Goal: Transaction & Acquisition: Purchase product/service

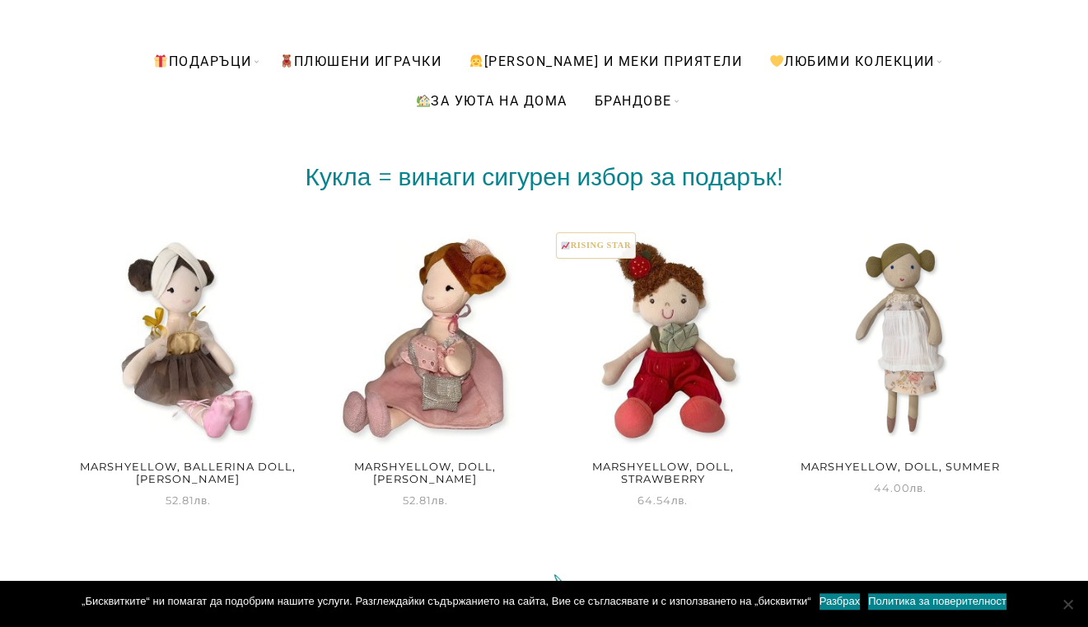
scroll to position [259, 0]
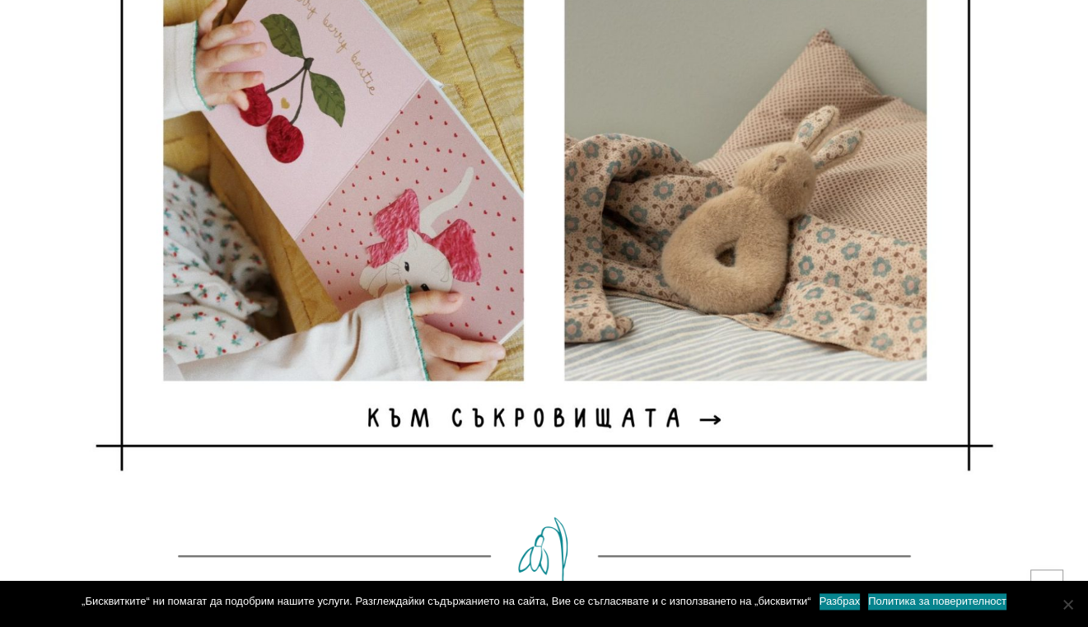
scroll to position [5103, 0]
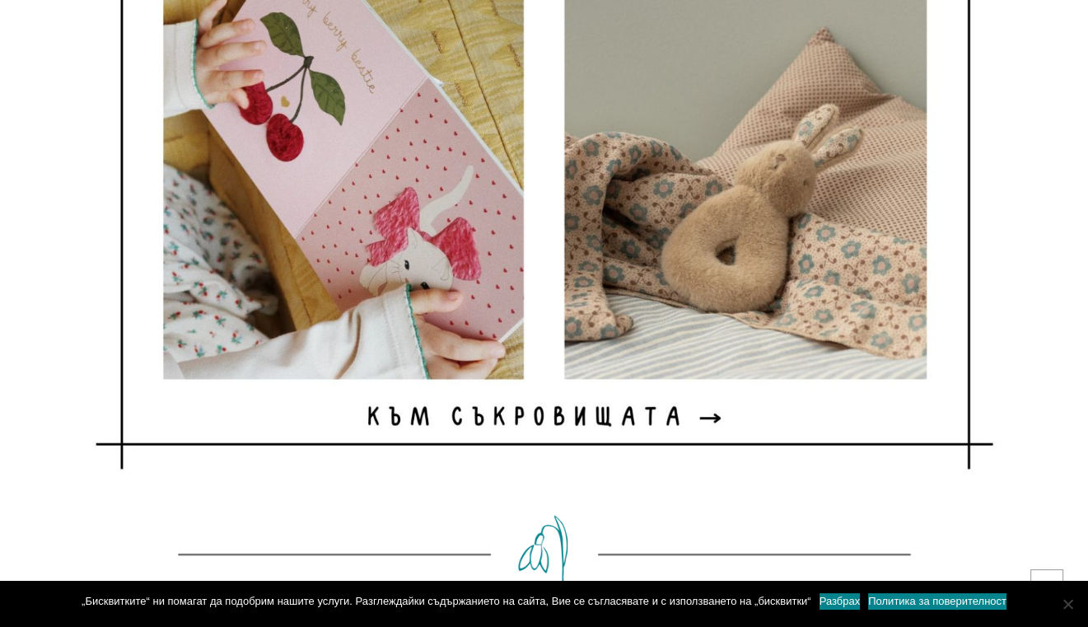
click at [697, 414] on img at bounding box center [544, 164] width 931 height 620
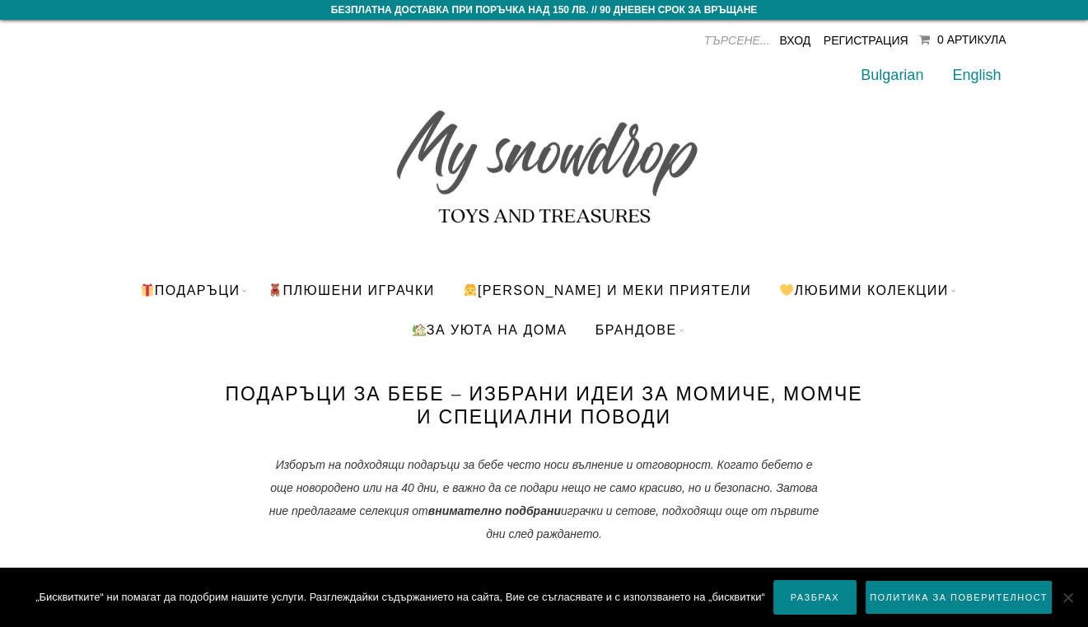
click at [807, 604] on link "Разбрах" at bounding box center [814, 597] width 83 height 35
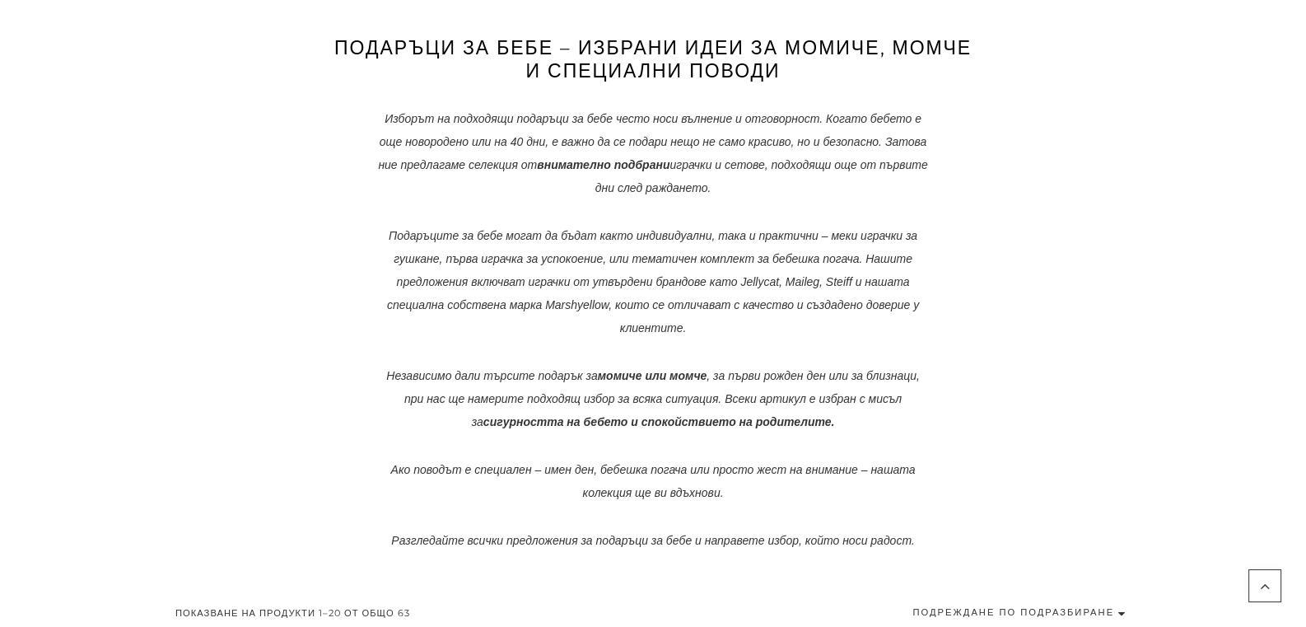
scroll to position [519, 0]
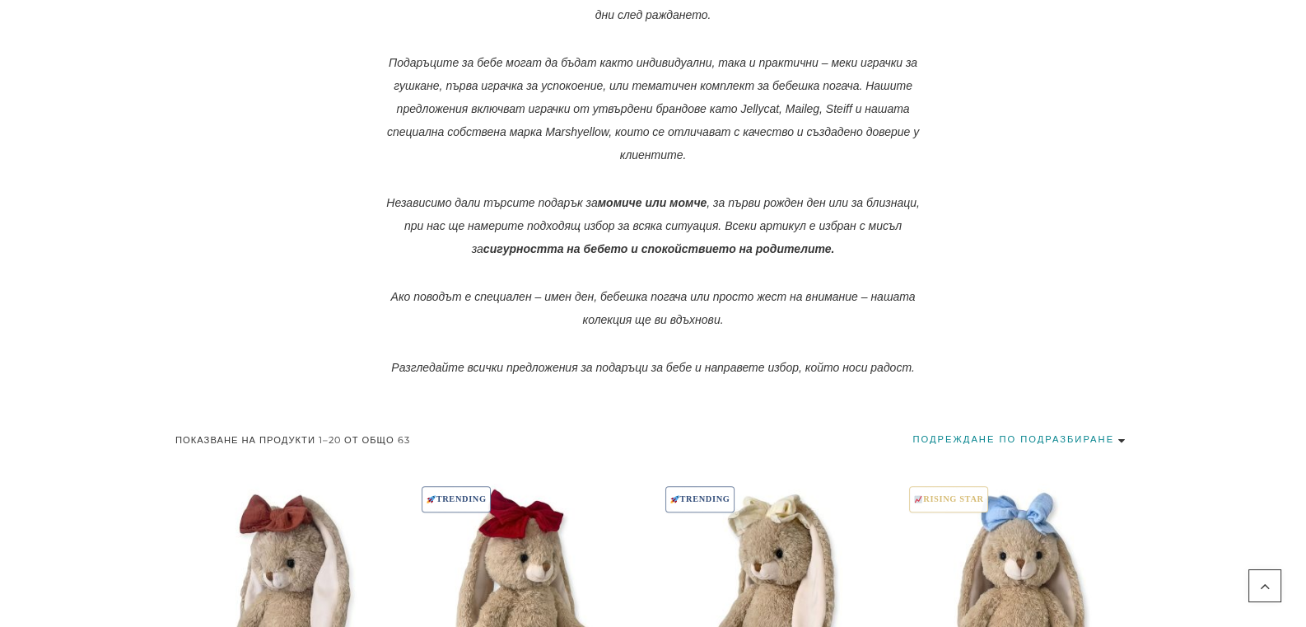
click at [913, 428] on select "Подреждане по подразбиране Първо най-популярните Сортиране по средна оценка Пър…" at bounding box center [1022, 439] width 218 height 22
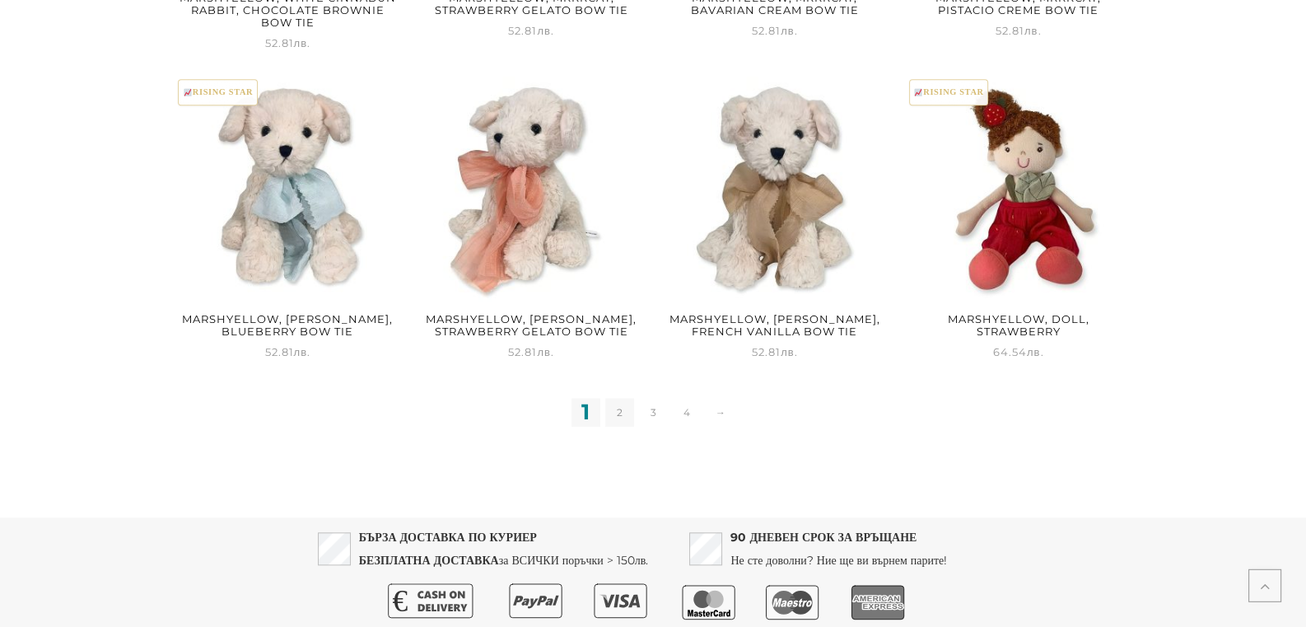
scroll to position [2245, 0]
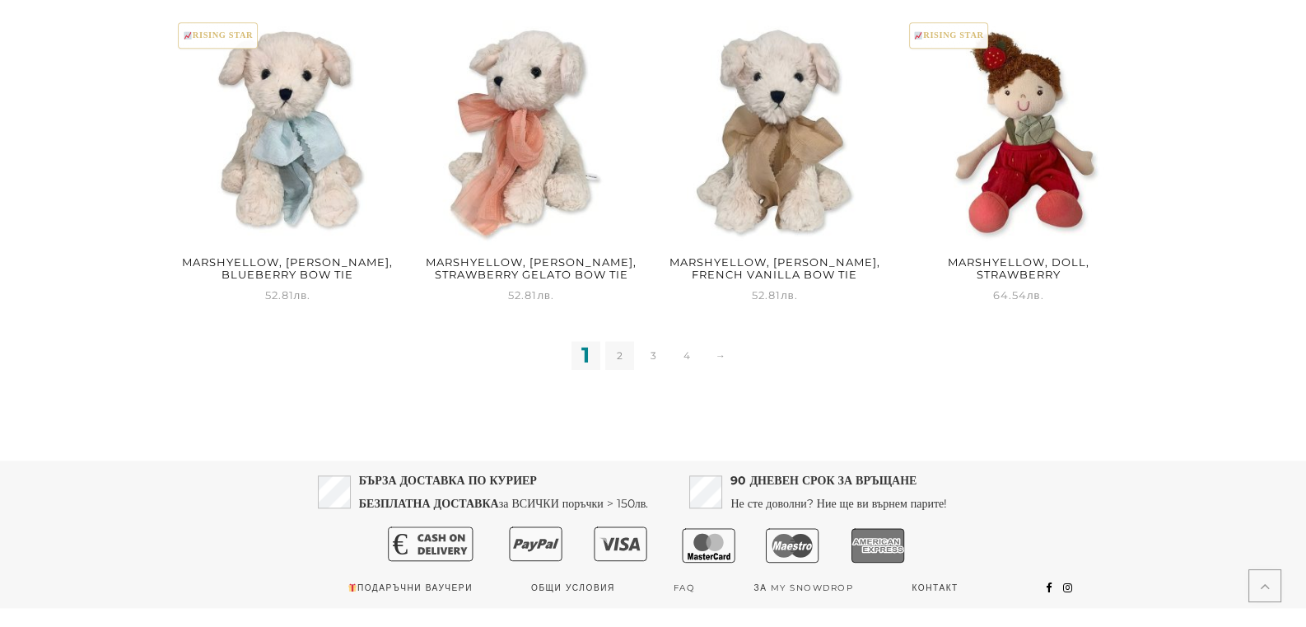
click at [616, 360] on link "2" at bounding box center [619, 355] width 29 height 29
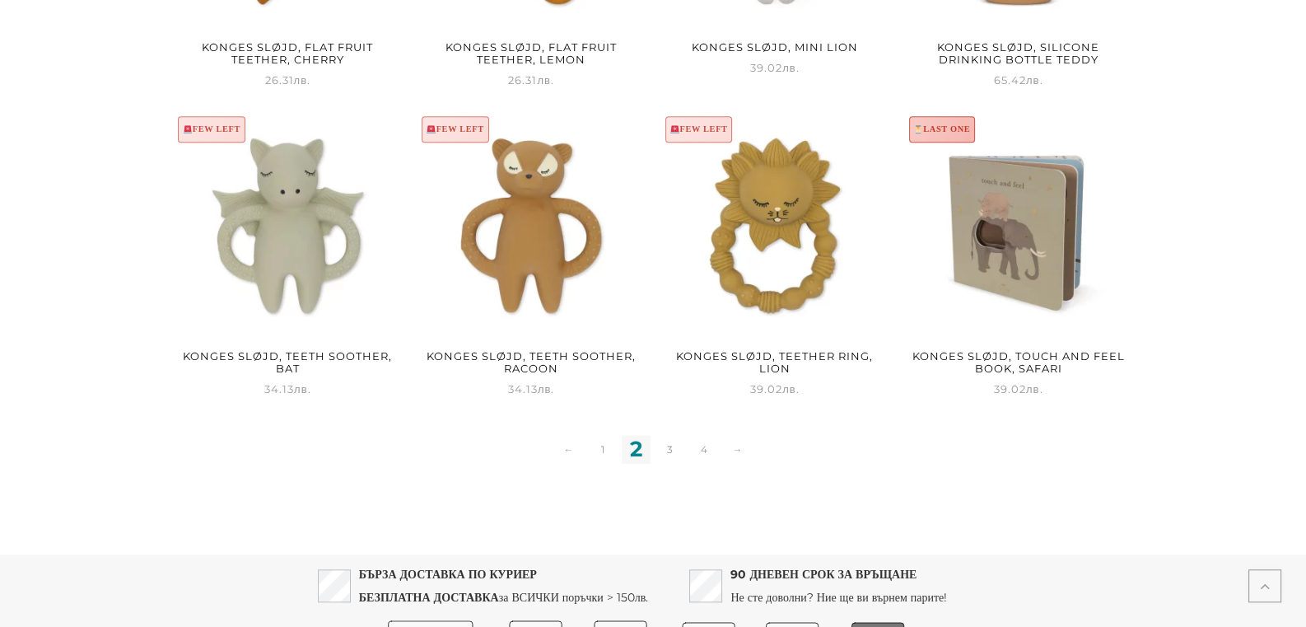
scroll to position [2162, 0]
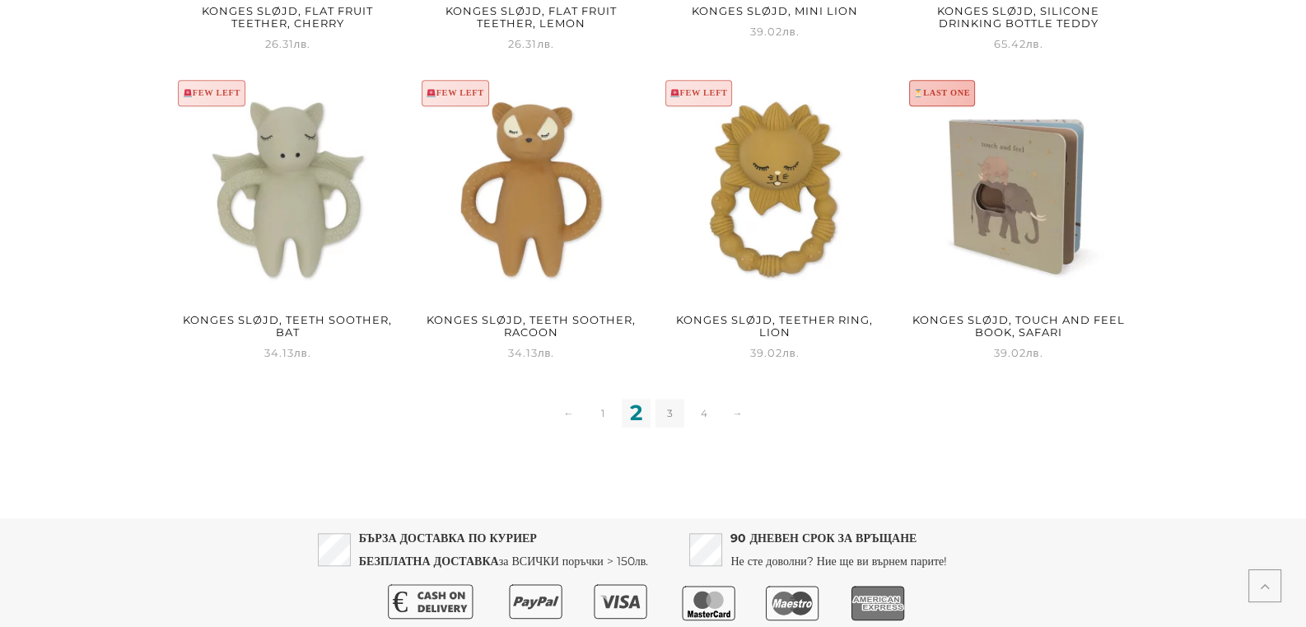
click at [670, 414] on link "3" at bounding box center [670, 413] width 29 height 29
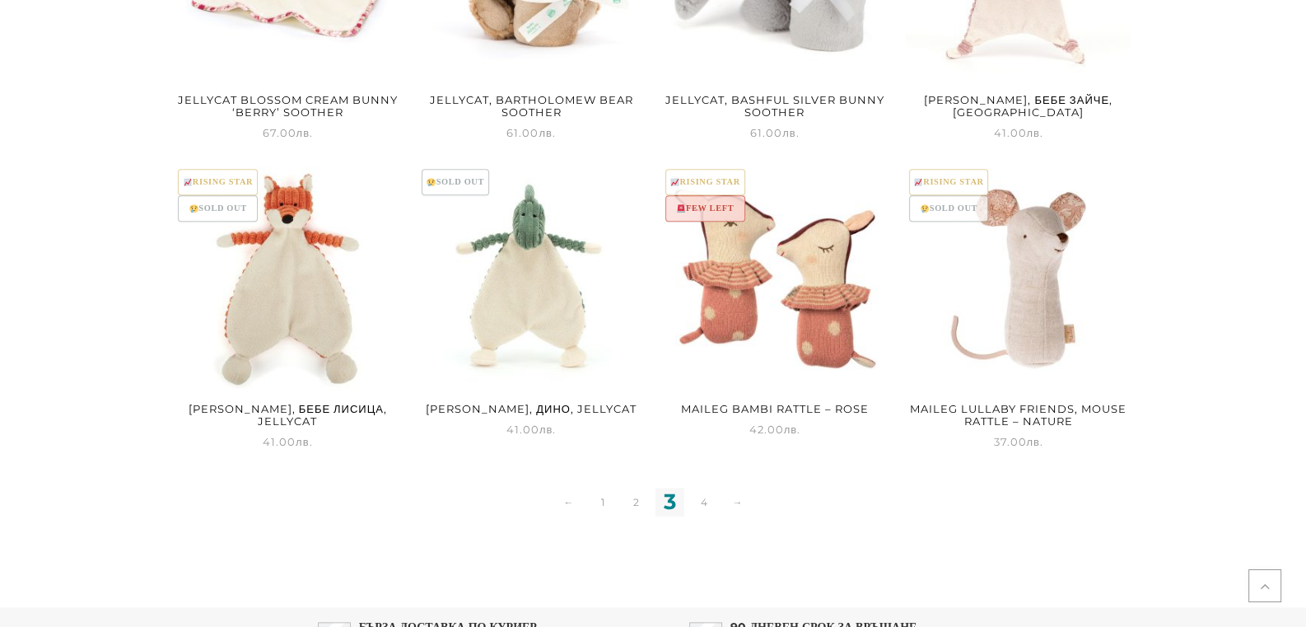
scroll to position [2076, 0]
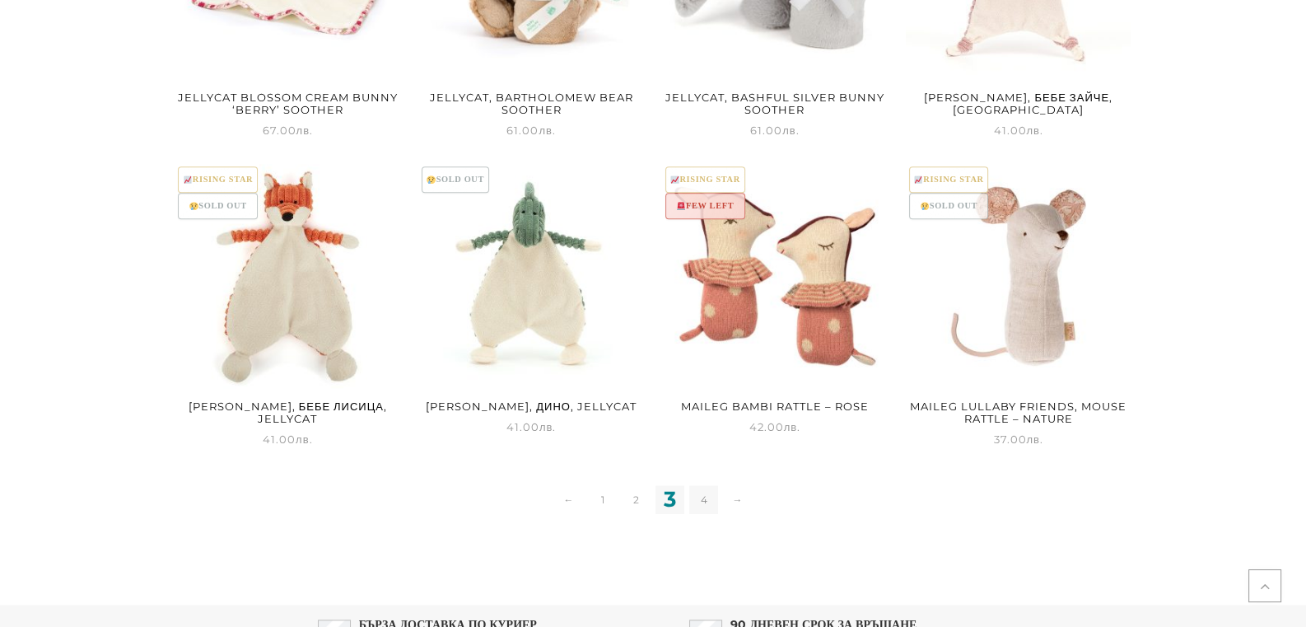
click at [707, 500] on link "4" at bounding box center [703, 499] width 29 height 29
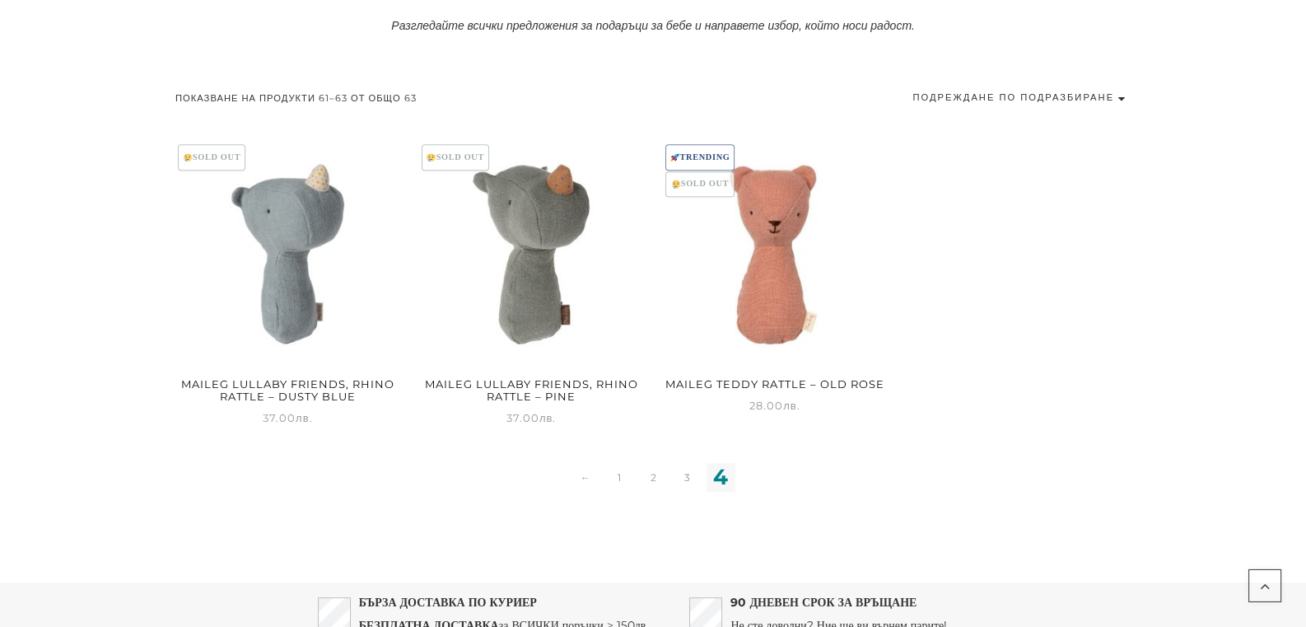
scroll to position [865, 0]
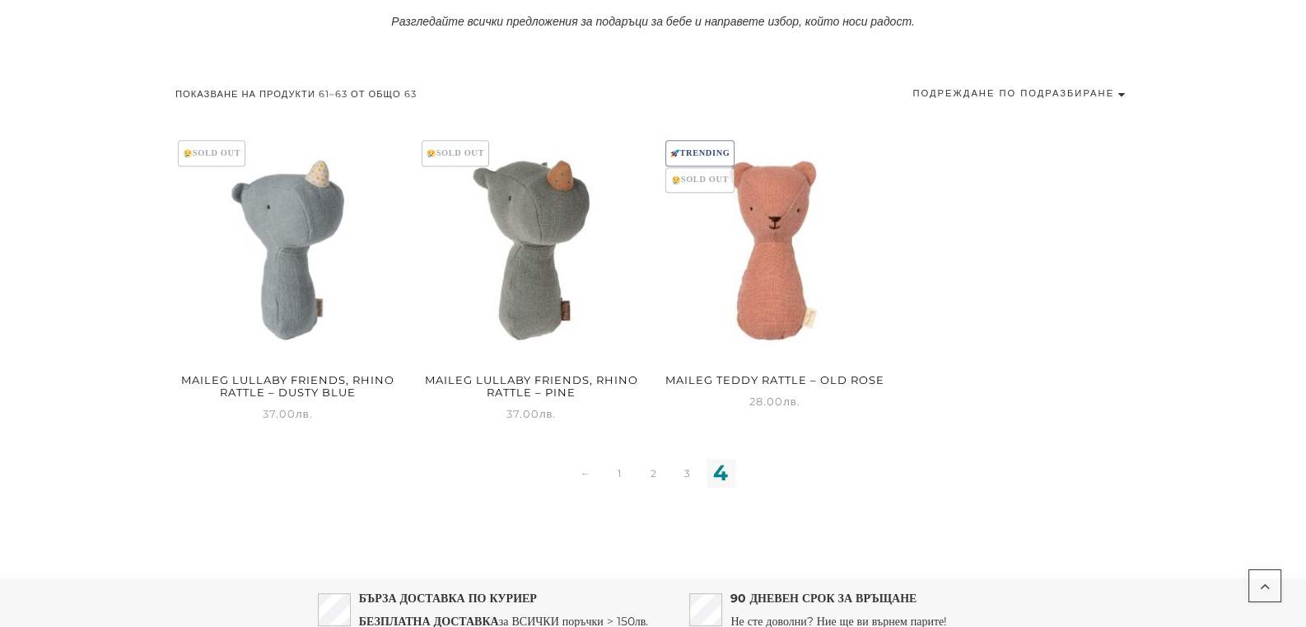
click at [775, 299] on img at bounding box center [775, 250] width 225 height 225
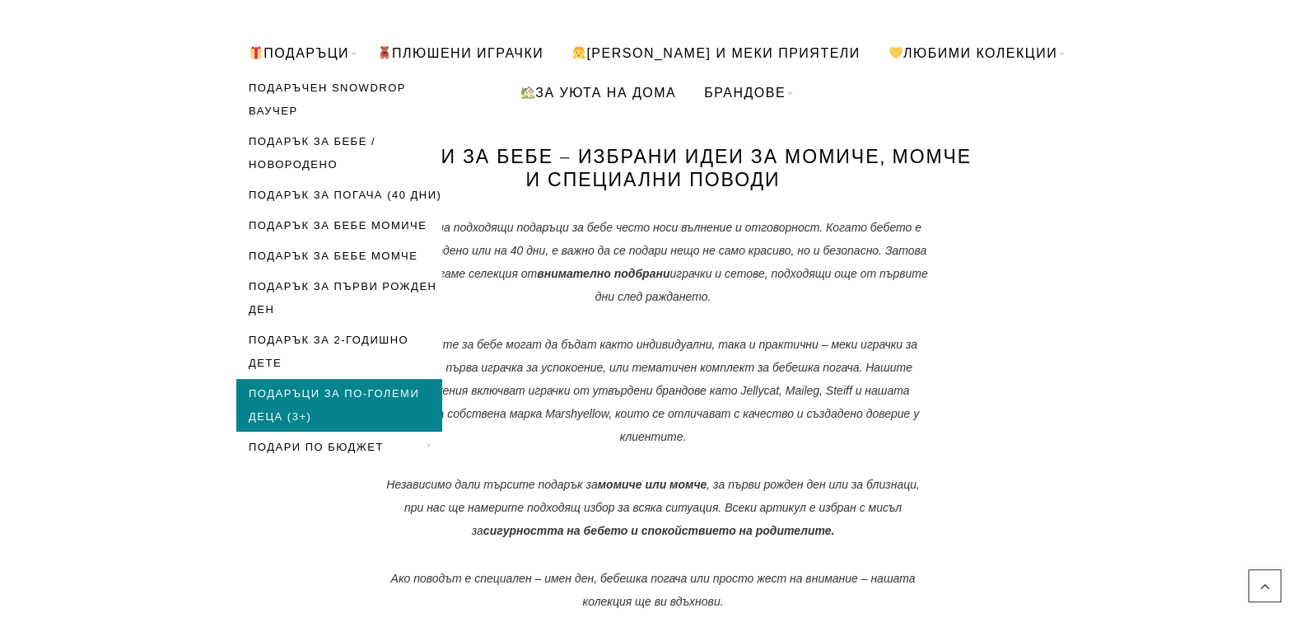
scroll to position [259, 0]
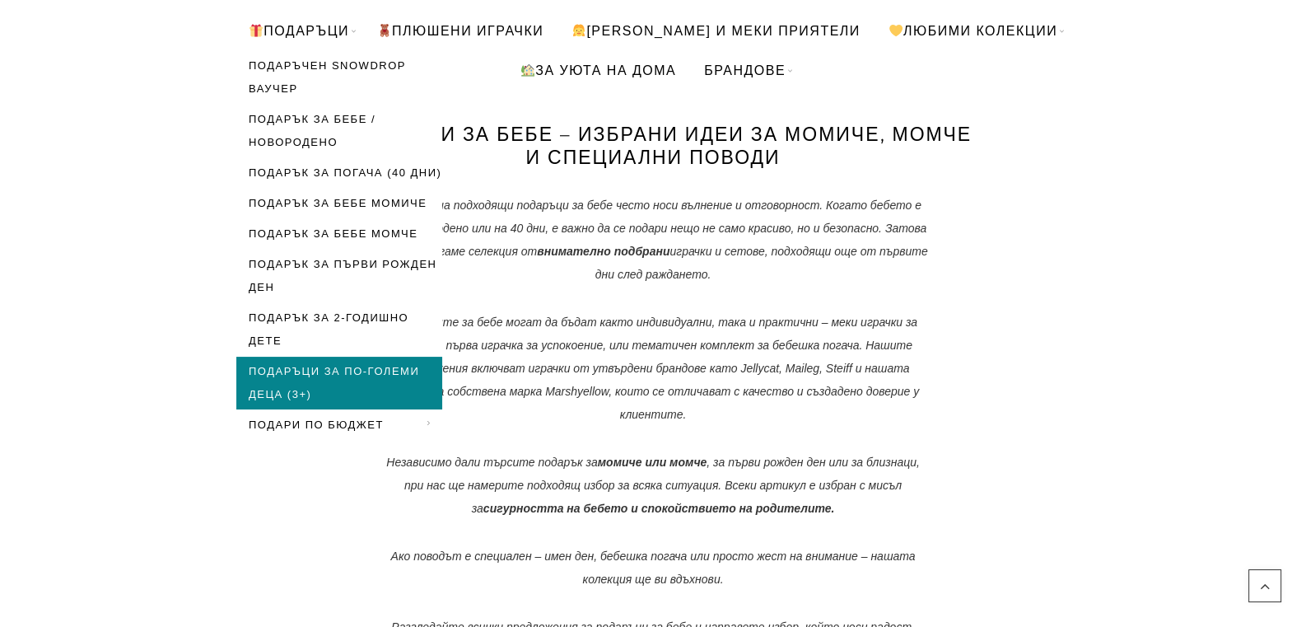
click at [315, 367] on link "Подаръци за по-големи деца (3+)" at bounding box center [339, 383] width 206 height 53
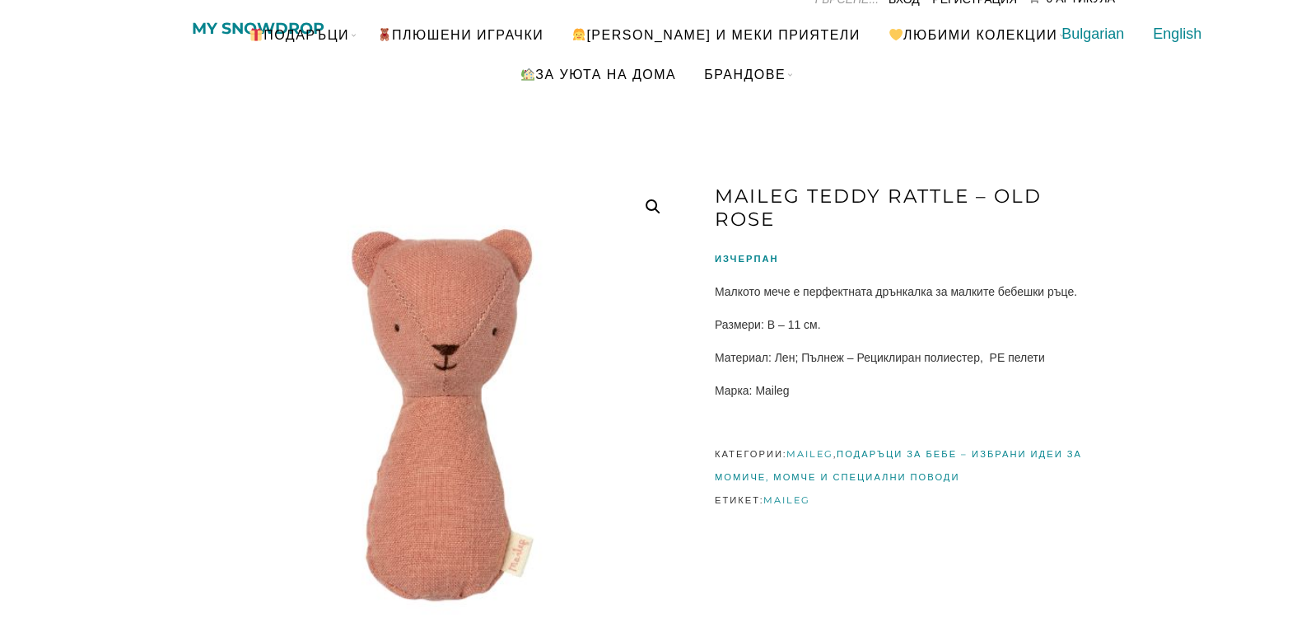
scroll to position [86, 0]
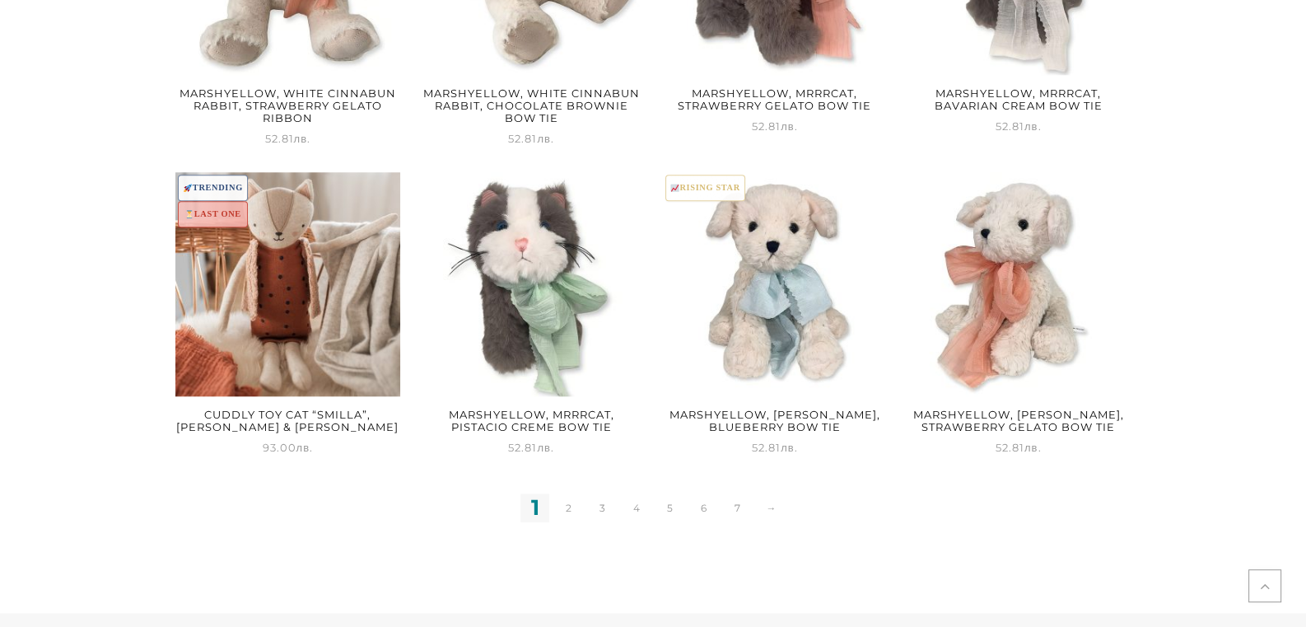
scroll to position [2076, 0]
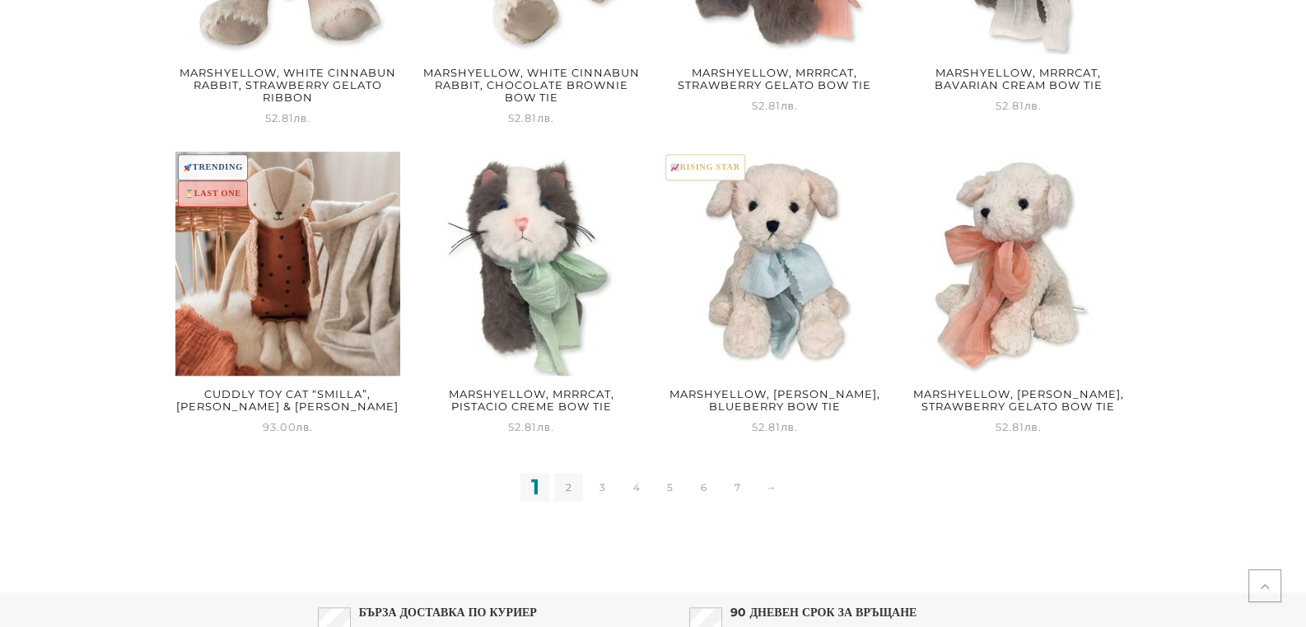
click at [573, 490] on link "2" at bounding box center [568, 487] width 29 height 29
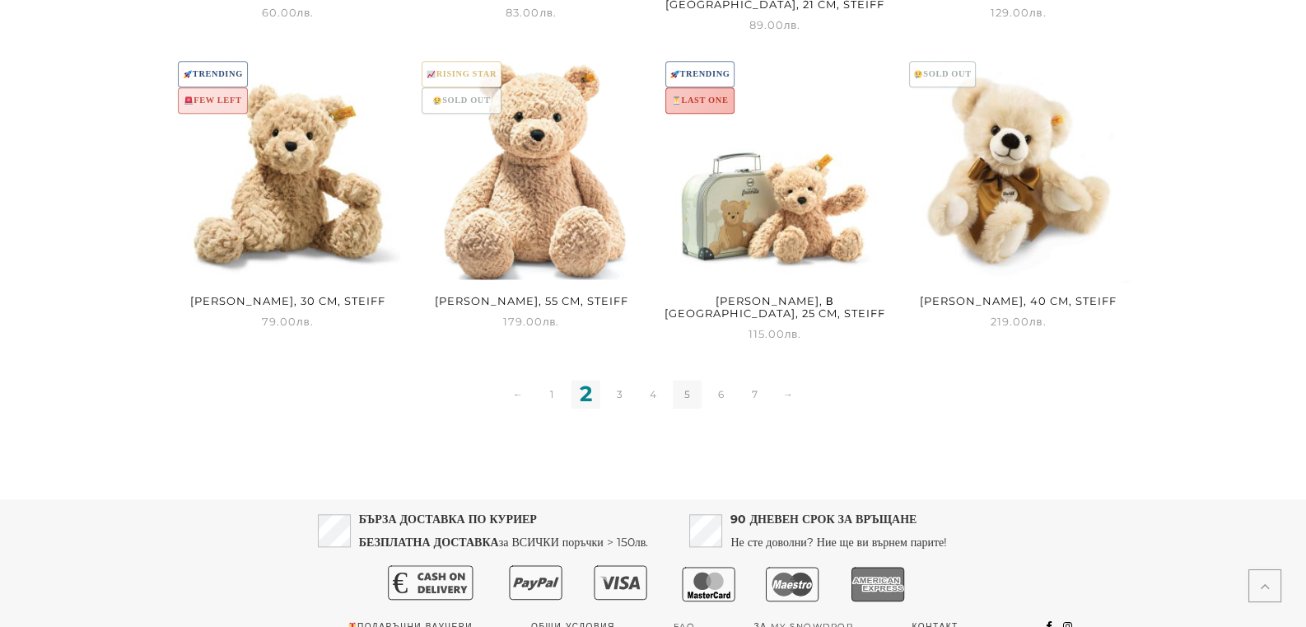
scroll to position [2195, 0]
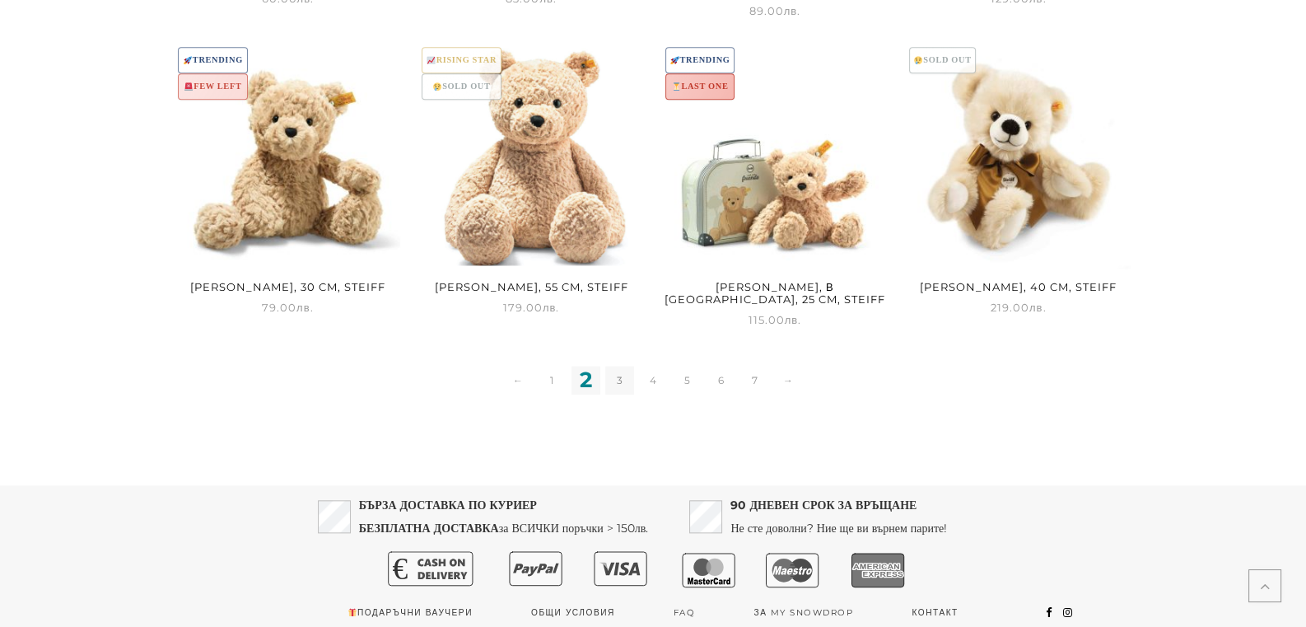
click at [619, 366] on link "3" at bounding box center [619, 380] width 29 height 29
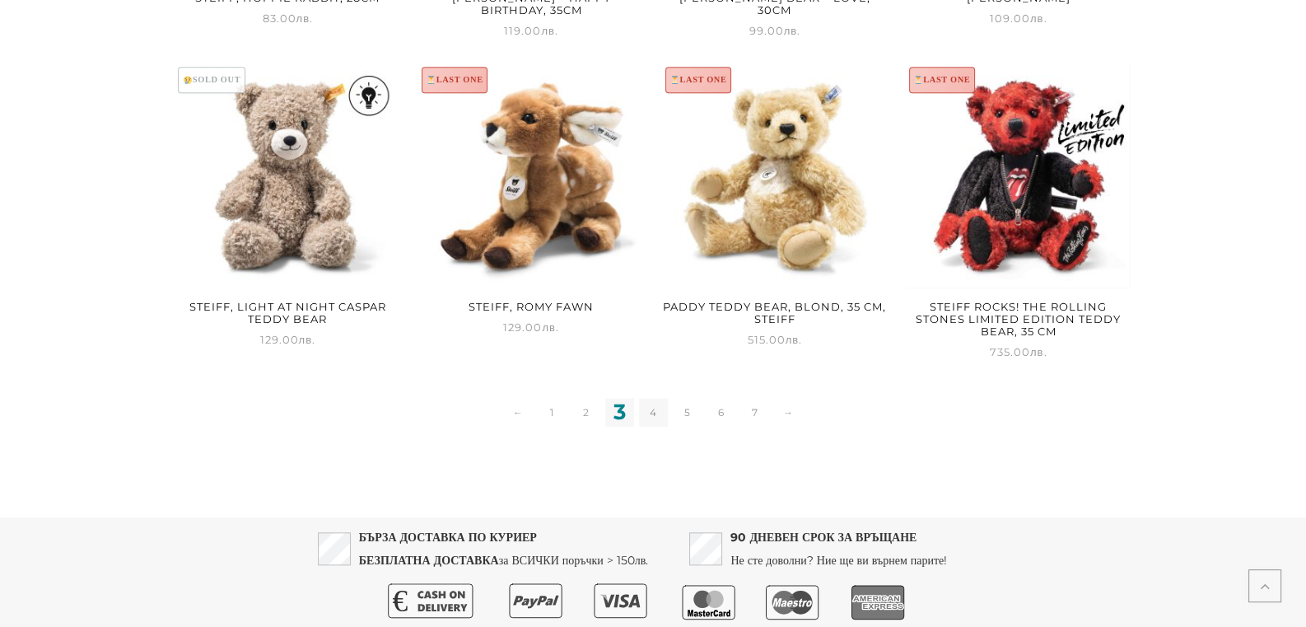
scroll to position [2162, 0]
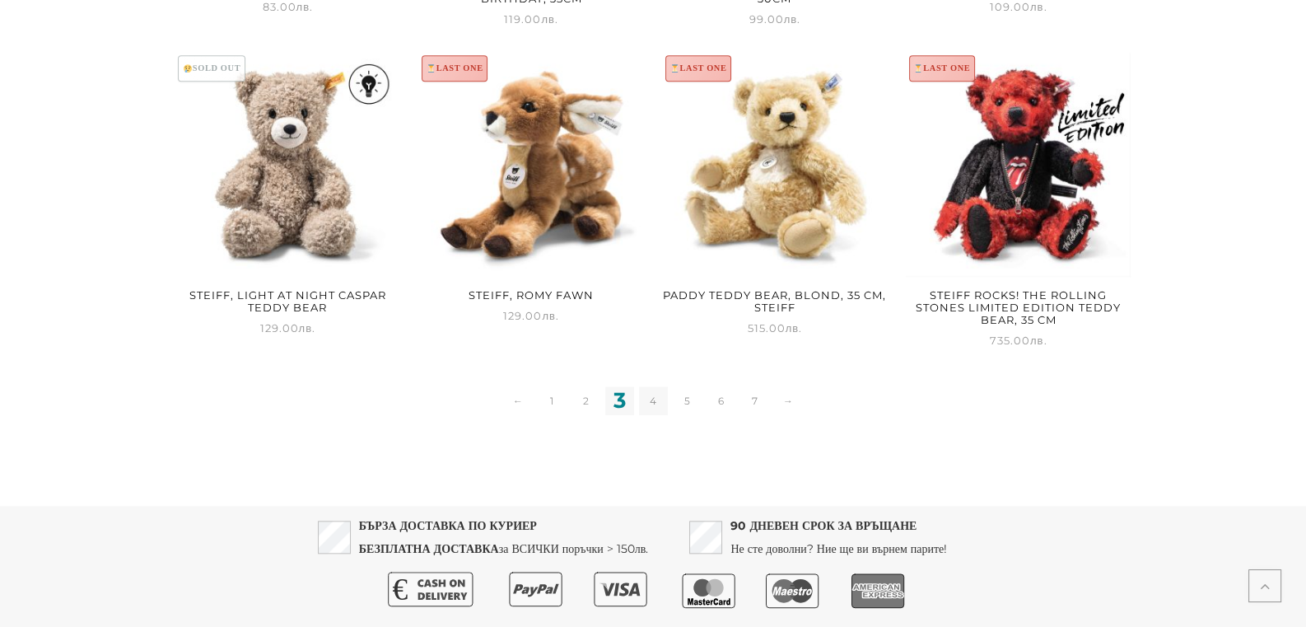
click at [656, 401] on link "4" at bounding box center [653, 400] width 29 height 29
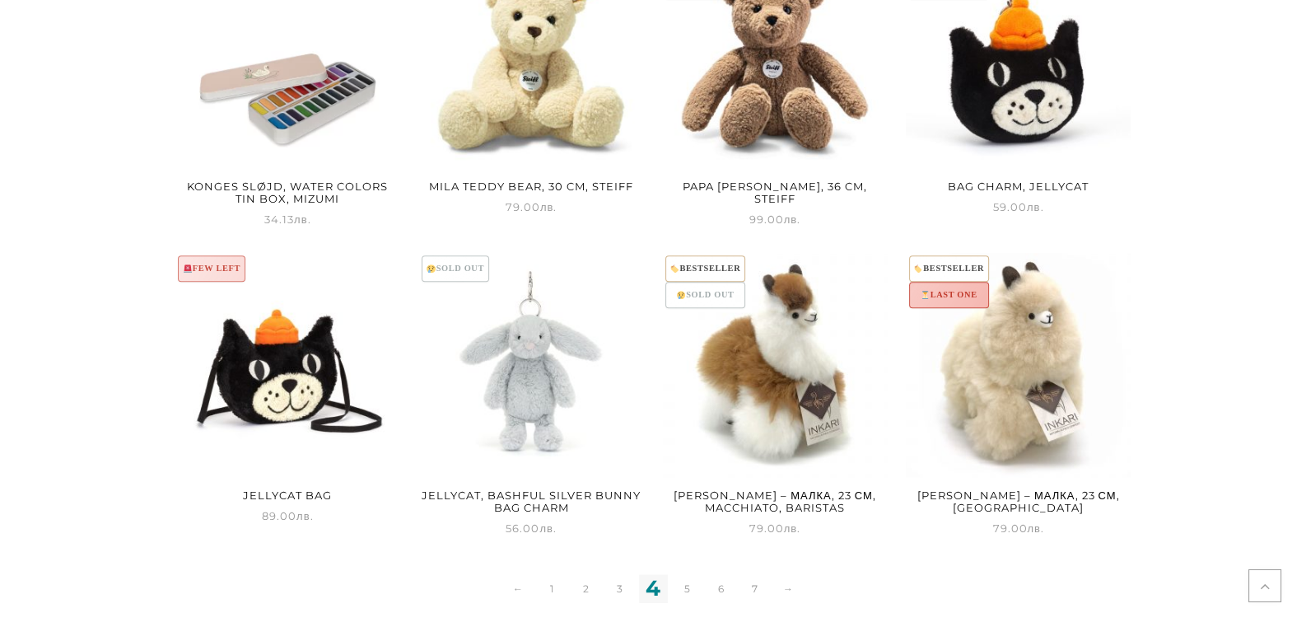
scroll to position [1989, 0]
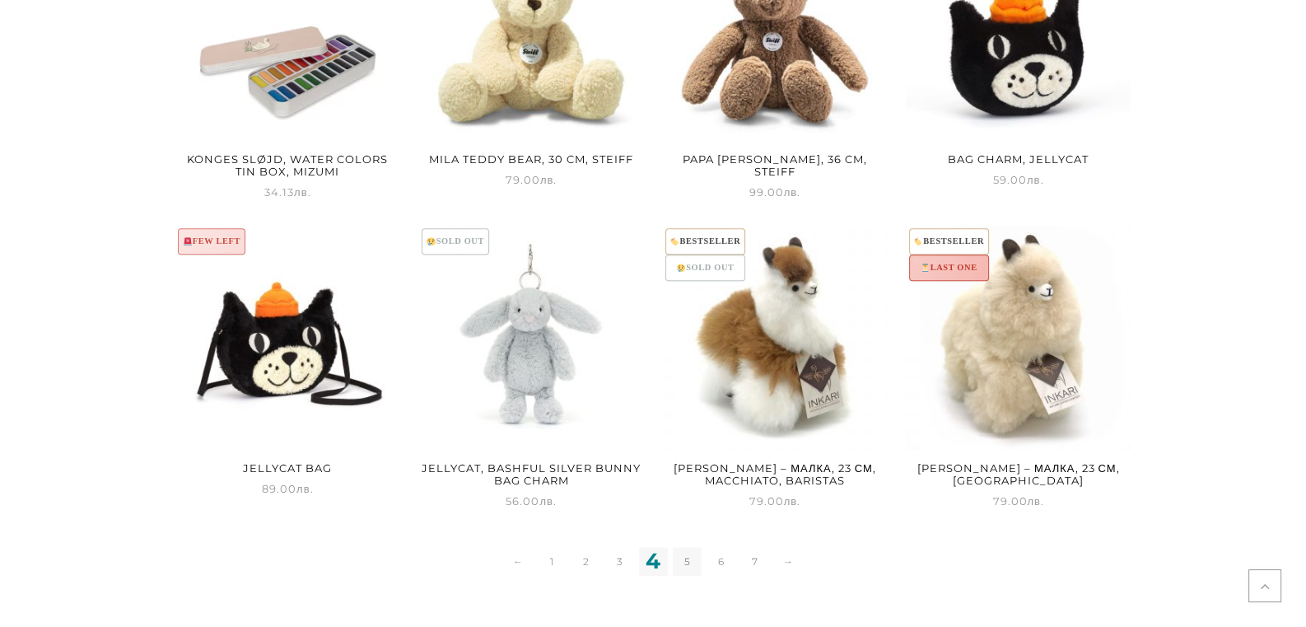
click at [692, 564] on link "5" at bounding box center [687, 561] width 29 height 29
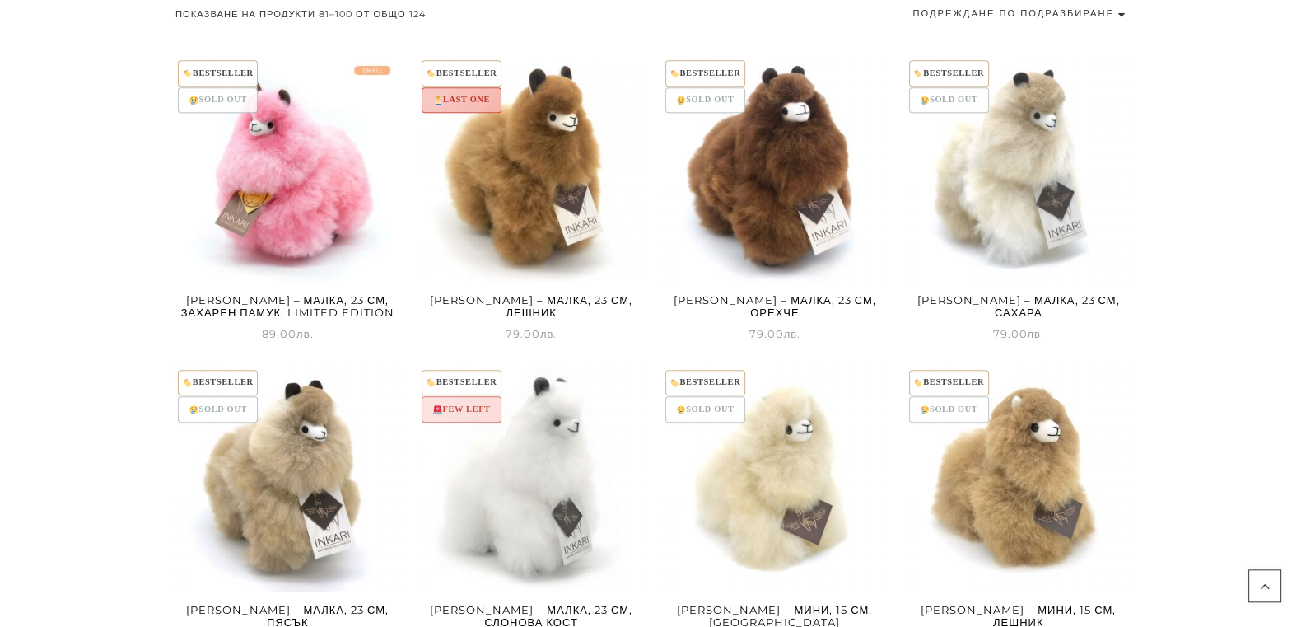
scroll to position [951, 0]
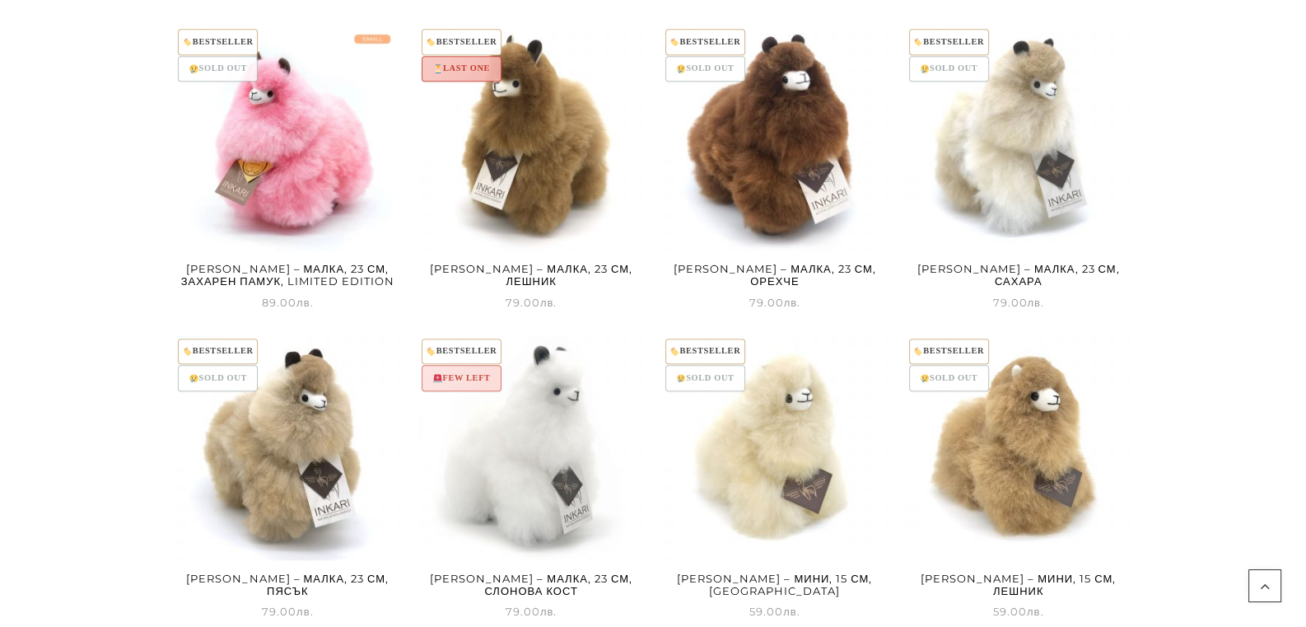
click at [516, 180] on img at bounding box center [531, 138] width 225 height 225
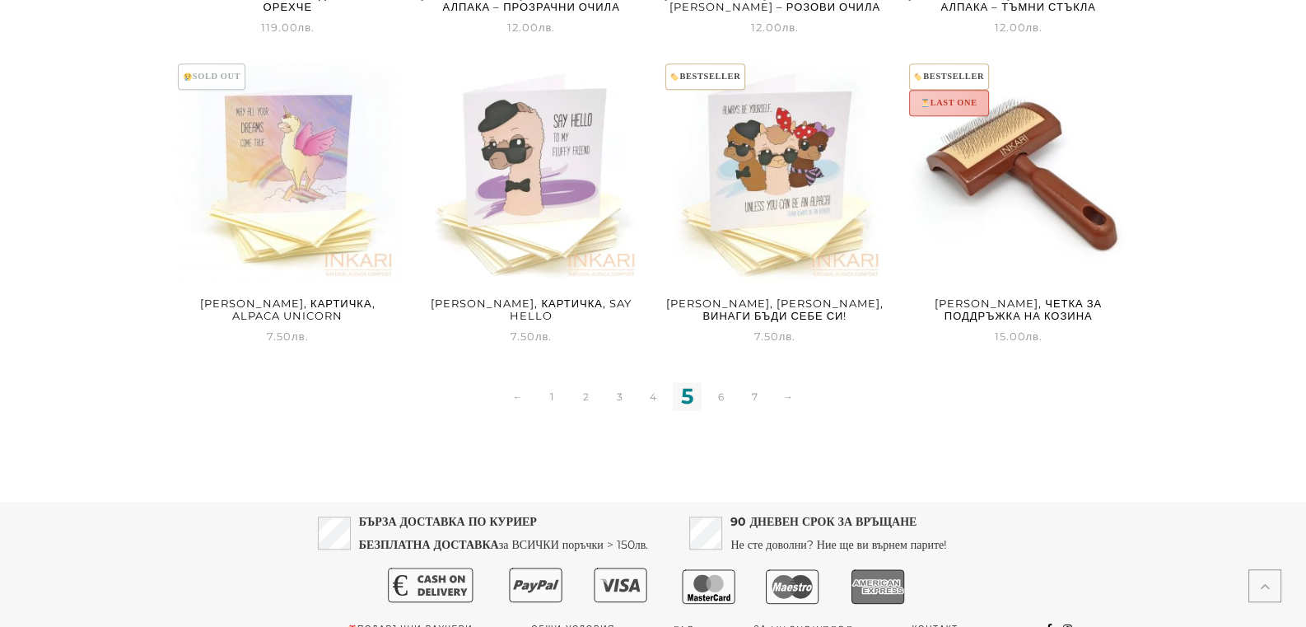
scroll to position [2162, 0]
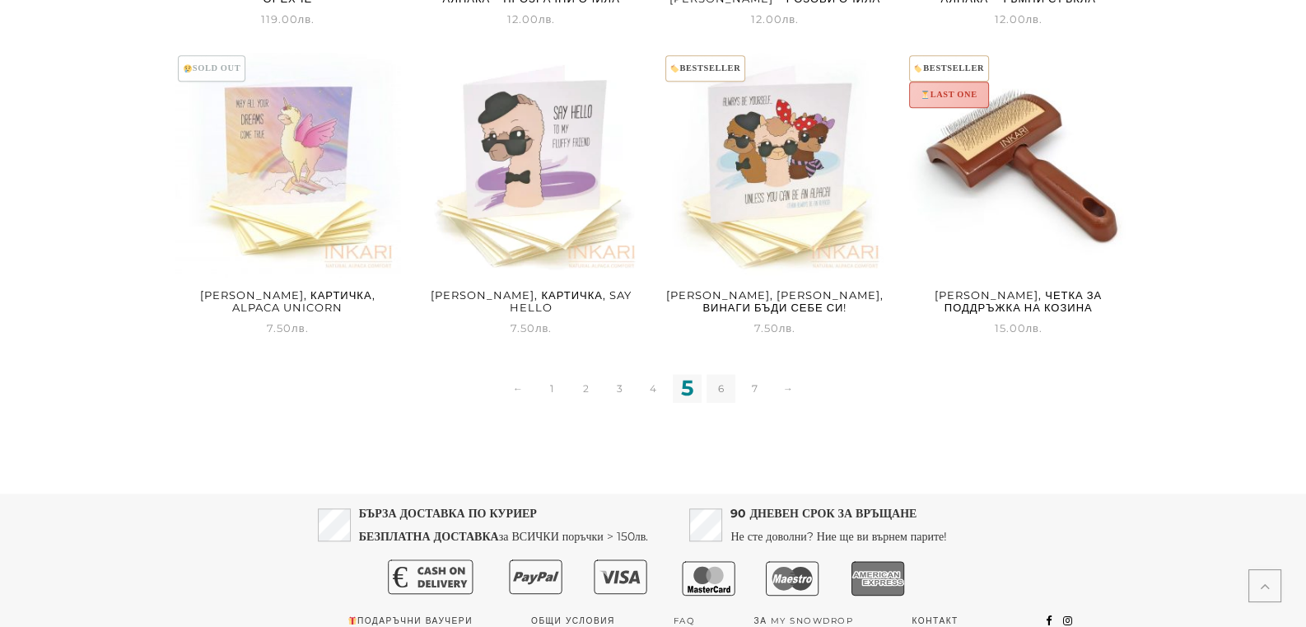
click at [716, 393] on link "6" at bounding box center [721, 388] width 29 height 29
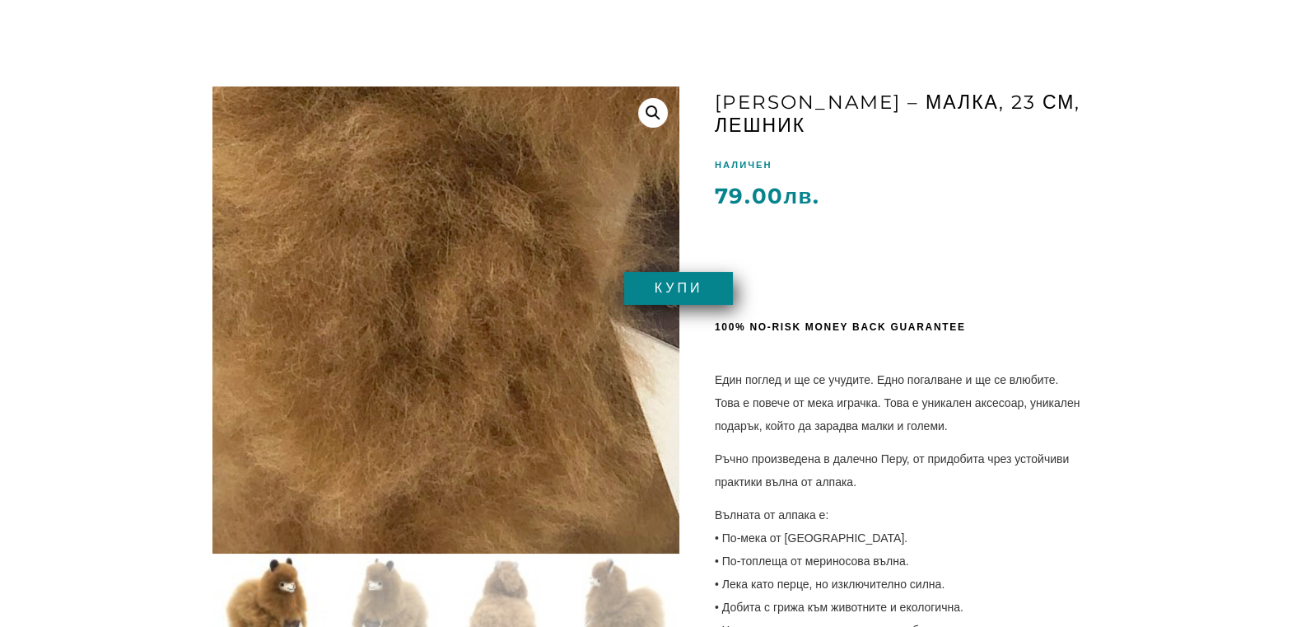
scroll to position [133, 0]
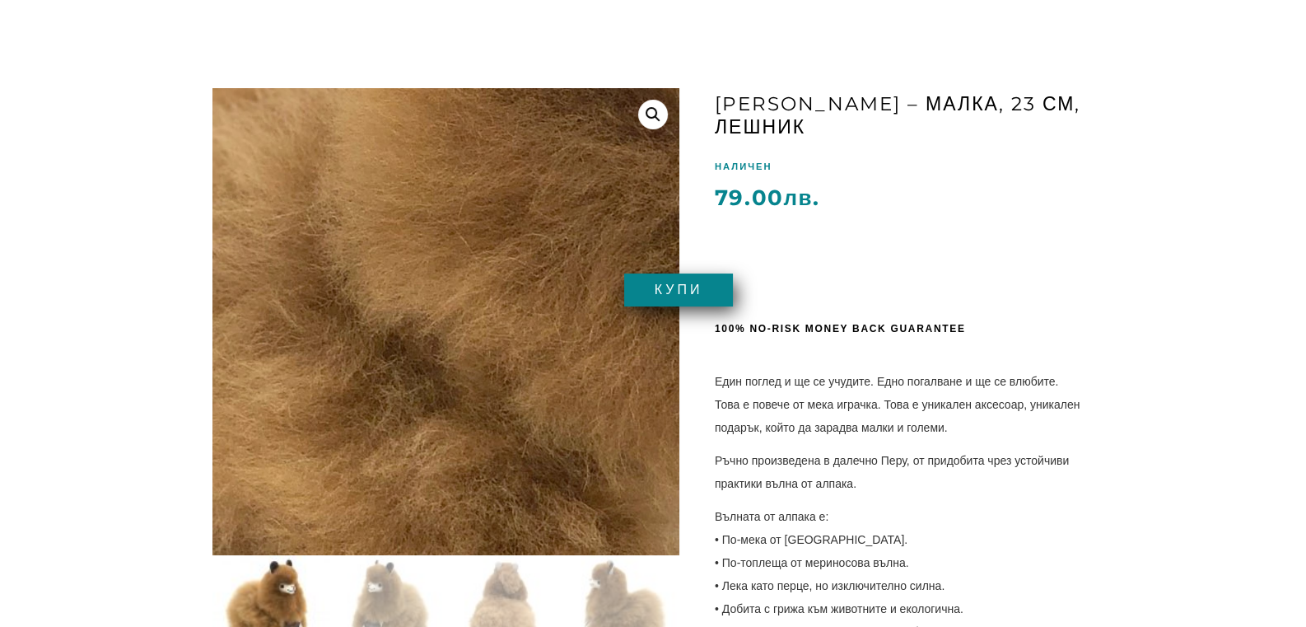
click at [416, 293] on img at bounding box center [522, 392] width 1648 height 1648
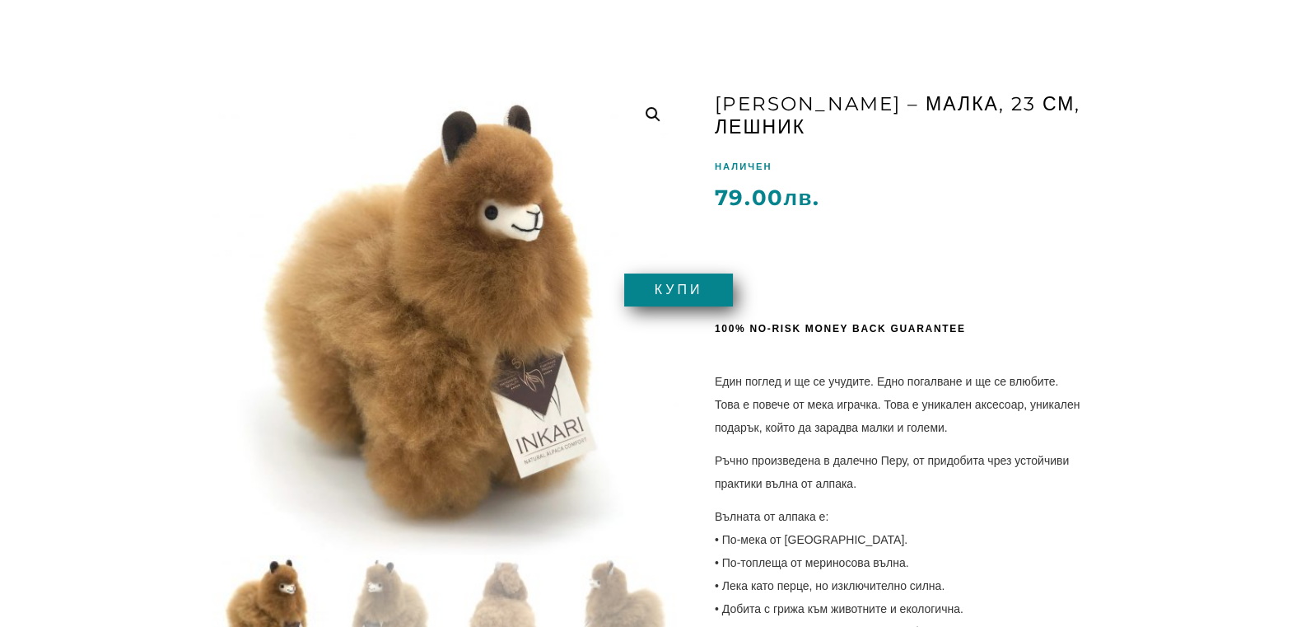
click at [657, 115] on link at bounding box center [653, 115] width 30 height 30
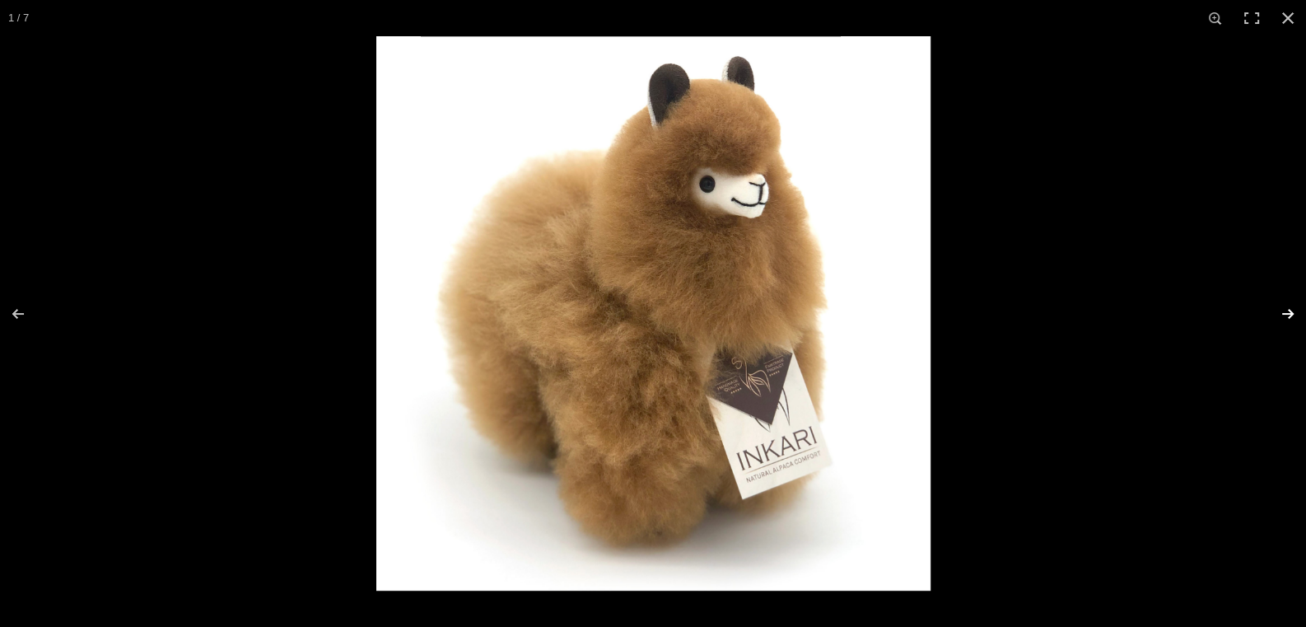
click at [1281, 306] on button "Напред (стрелка надясно)" at bounding box center [1278, 314] width 58 height 82
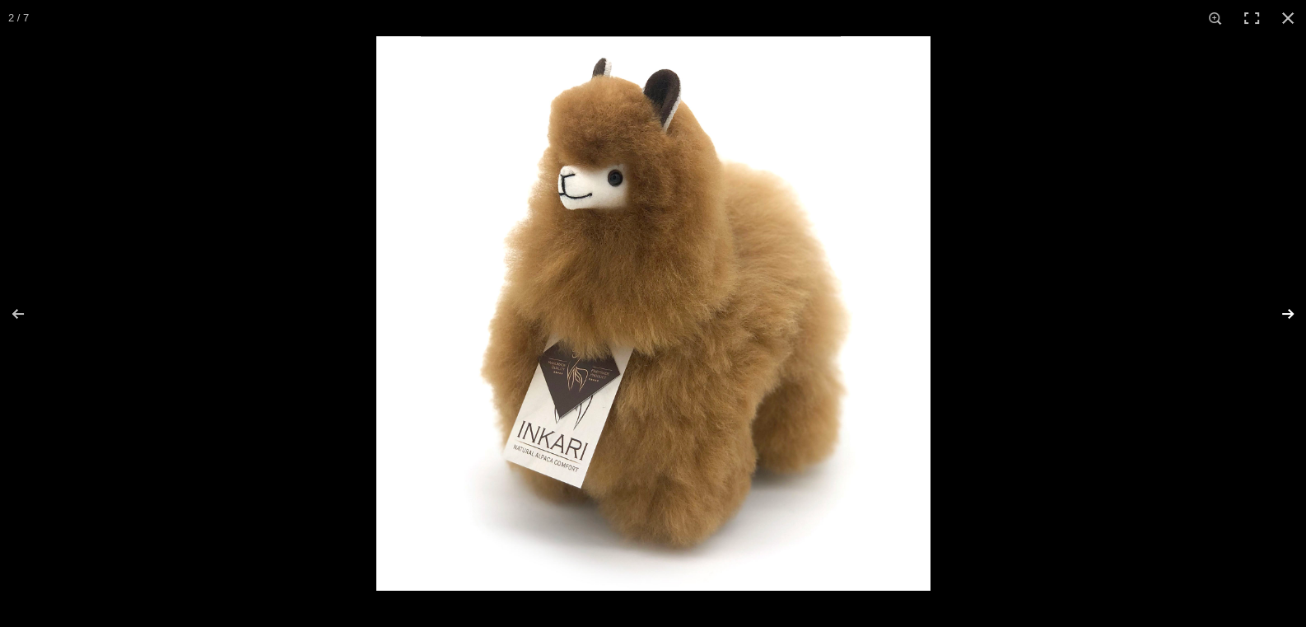
click at [1281, 306] on button "Напред (стрелка надясно)" at bounding box center [1278, 314] width 58 height 82
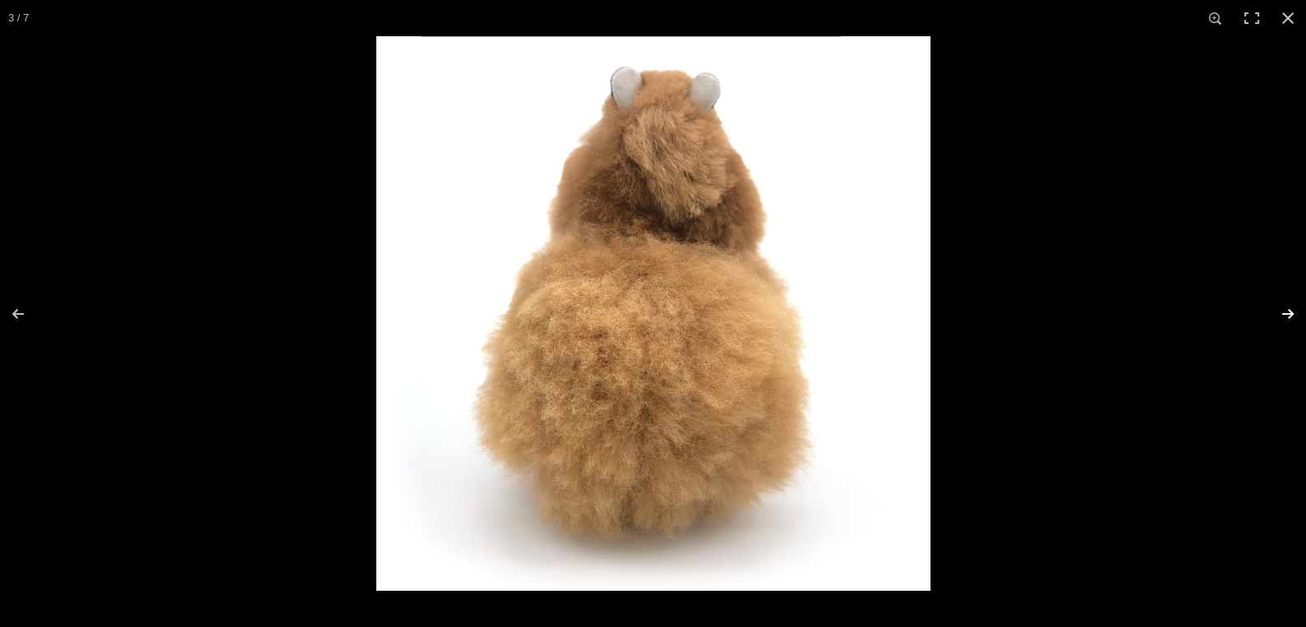
click at [1281, 306] on button "Напред (стрелка надясно)" at bounding box center [1278, 314] width 58 height 82
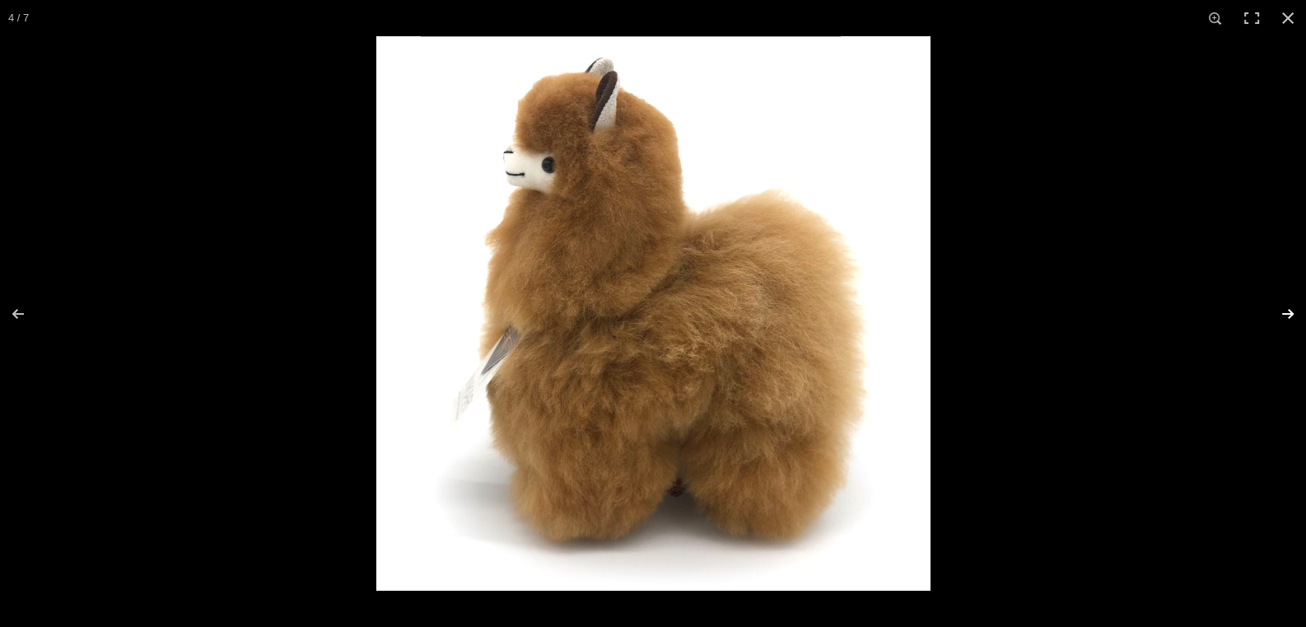
click at [1281, 306] on button "Напред (стрелка надясно)" at bounding box center [1278, 314] width 58 height 82
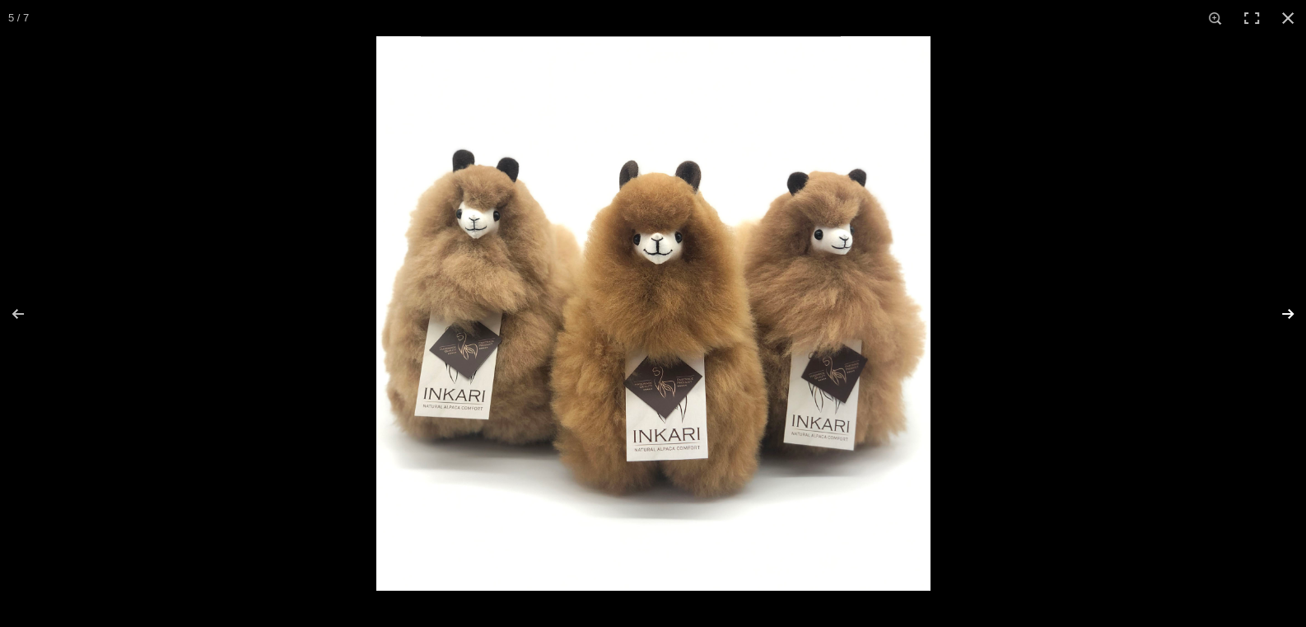
click at [1281, 306] on button "Напред (стрелка надясно)" at bounding box center [1278, 314] width 58 height 82
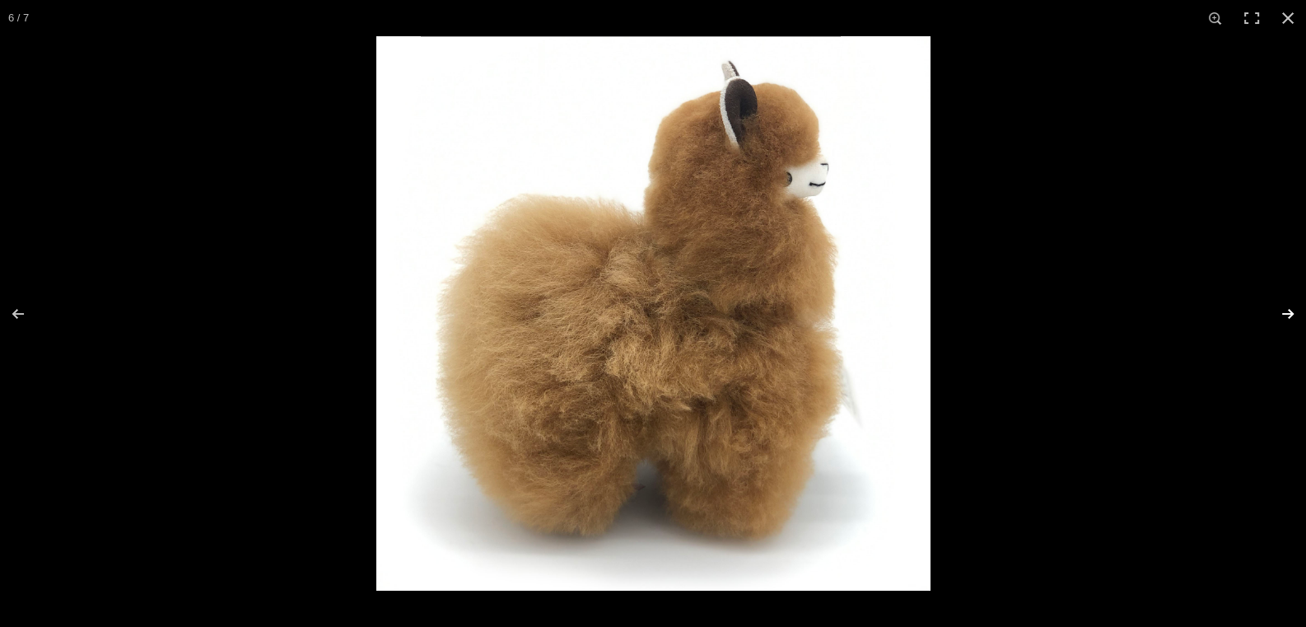
click at [1281, 306] on button "Напред (стрелка надясно)" at bounding box center [1278, 314] width 58 height 82
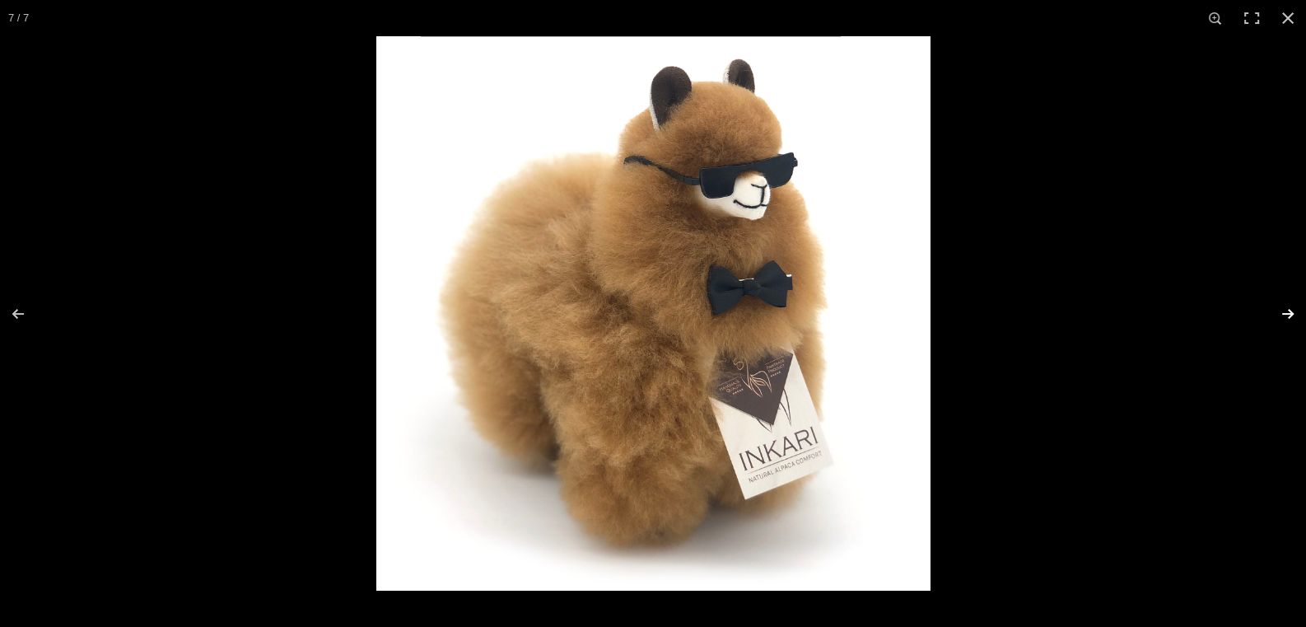
click at [1281, 306] on button "Напред (стрелка надясно)" at bounding box center [1278, 314] width 58 height 82
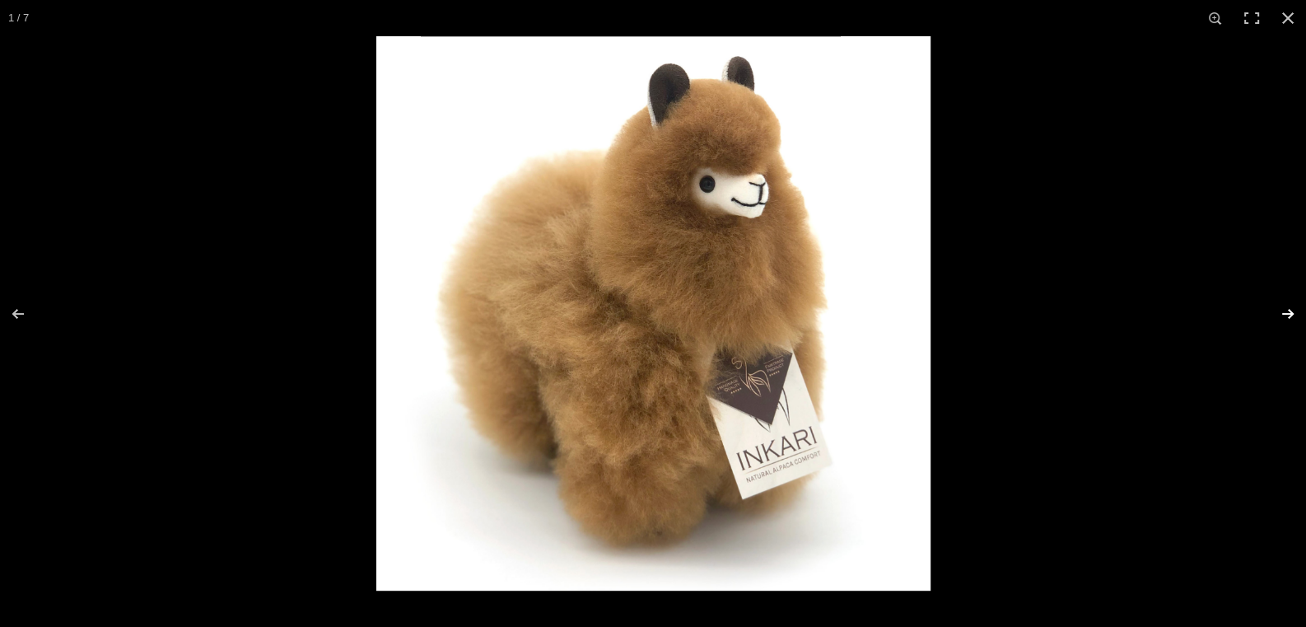
click at [1281, 306] on button "Напред (стрелка надясно)" at bounding box center [1278, 314] width 58 height 82
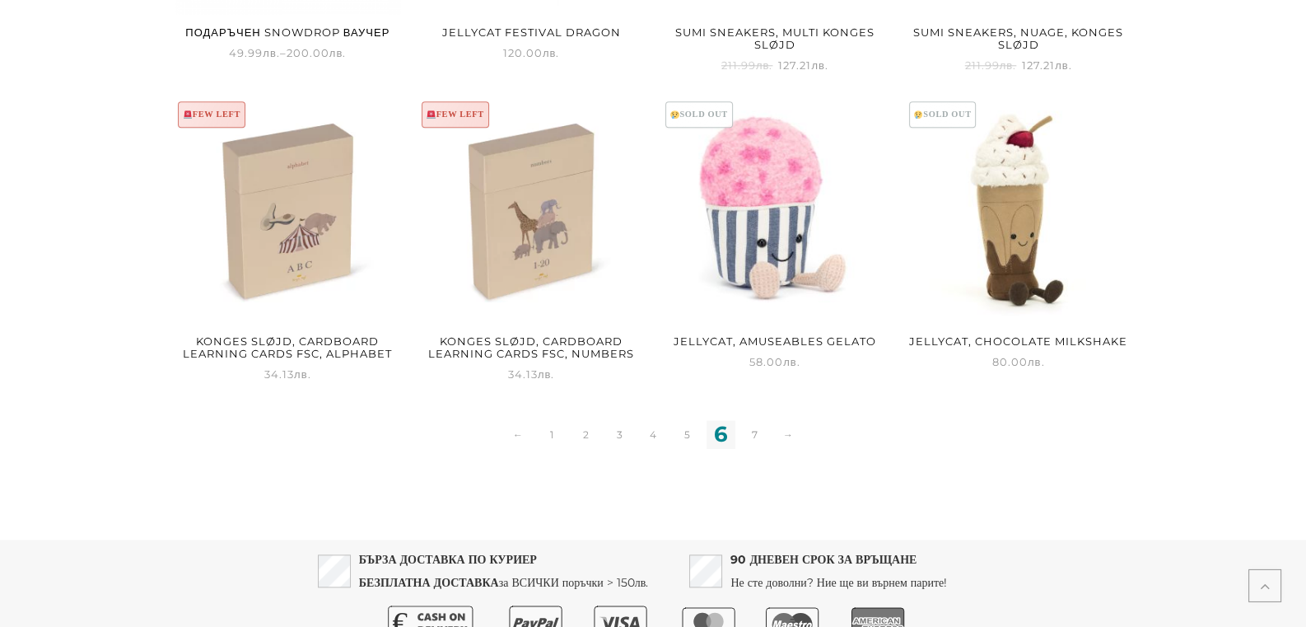
scroll to position [2162, 0]
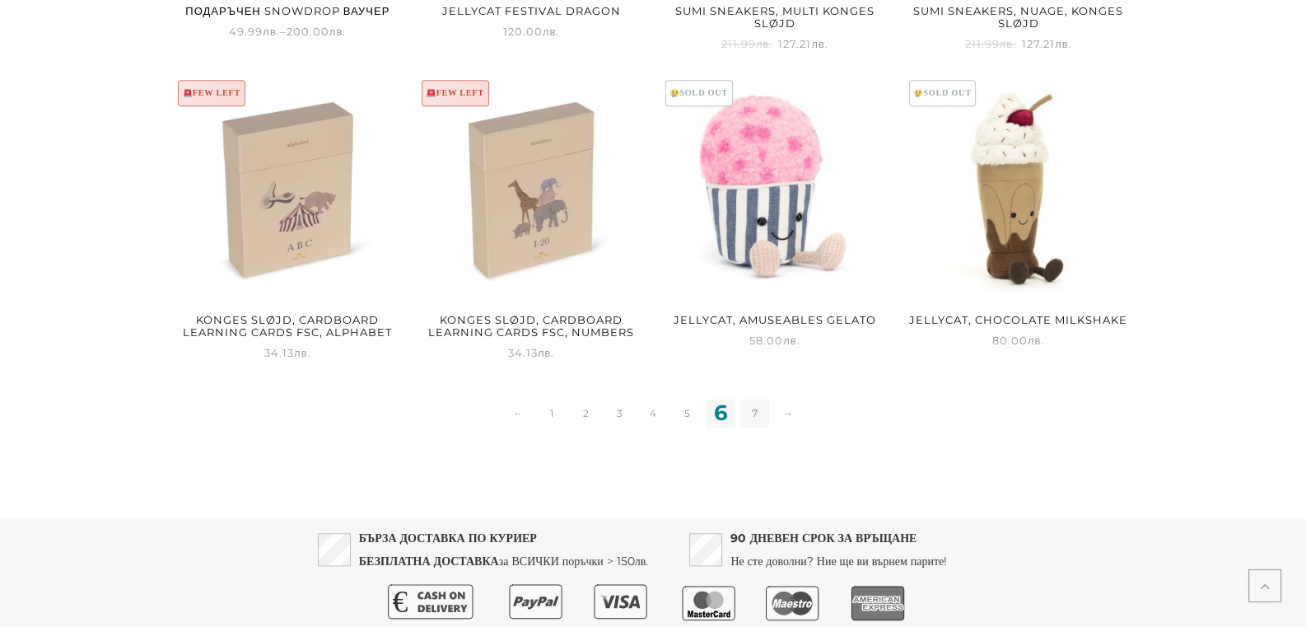
click at [747, 406] on link "7" at bounding box center [755, 413] width 29 height 29
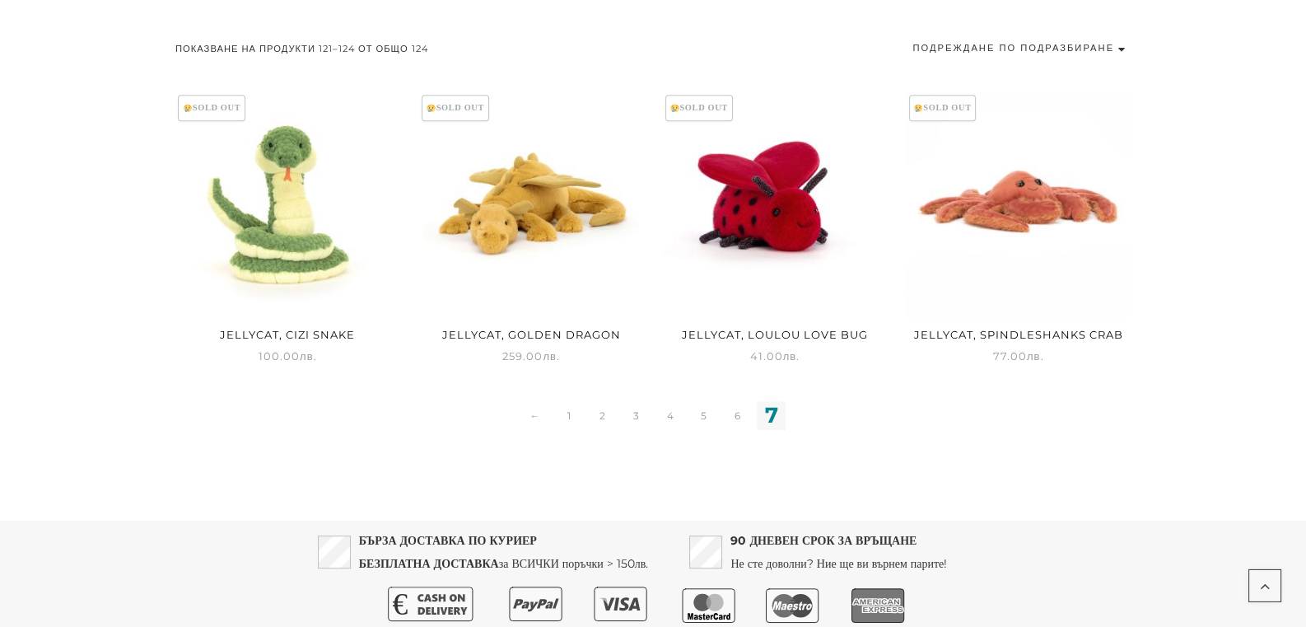
scroll to position [946, 0]
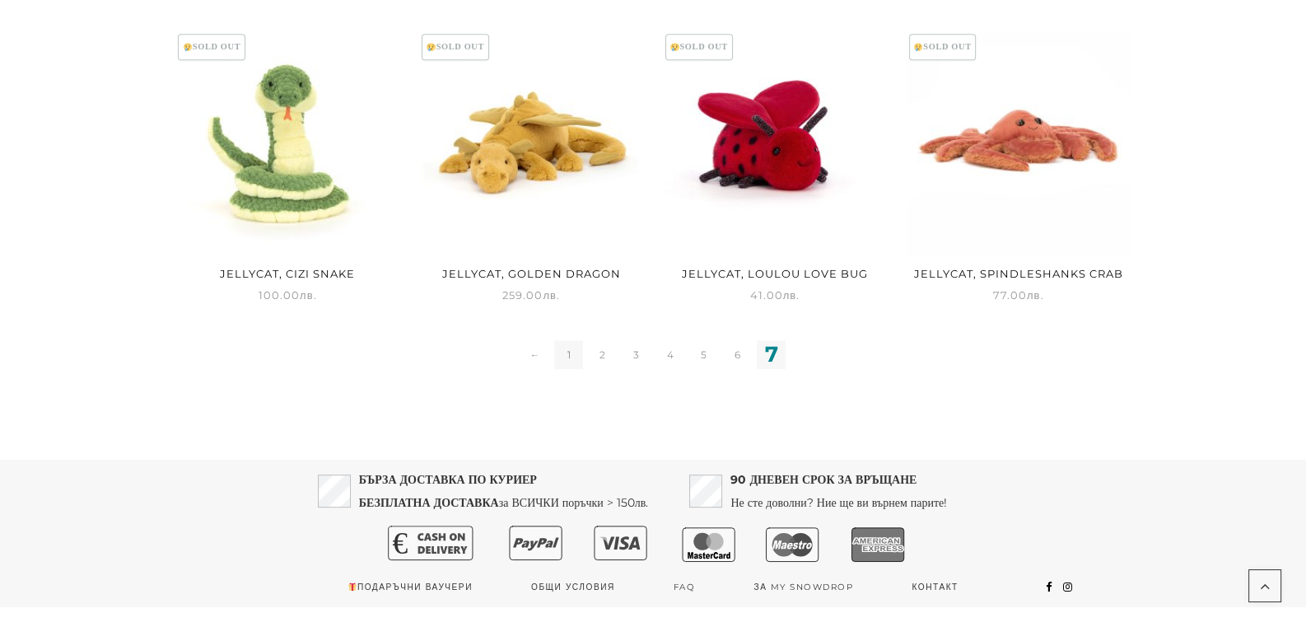
click at [573, 354] on link "1" at bounding box center [568, 354] width 29 height 29
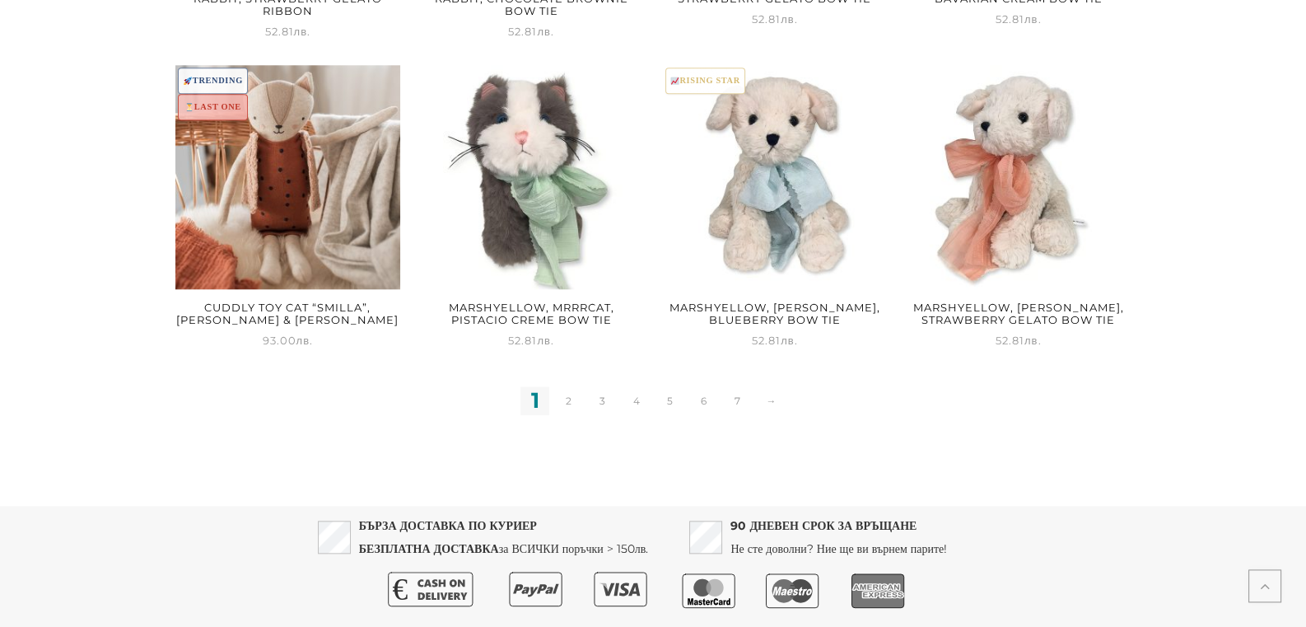
scroll to position [2208, 0]
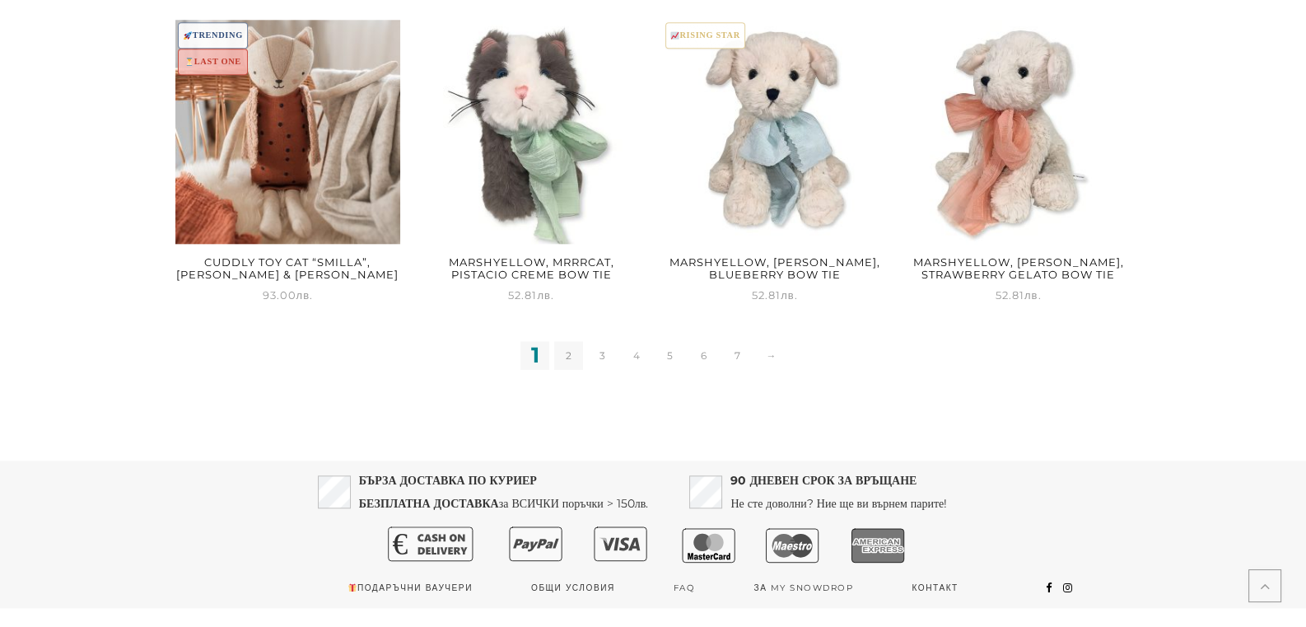
click at [563, 359] on link "2" at bounding box center [568, 355] width 29 height 29
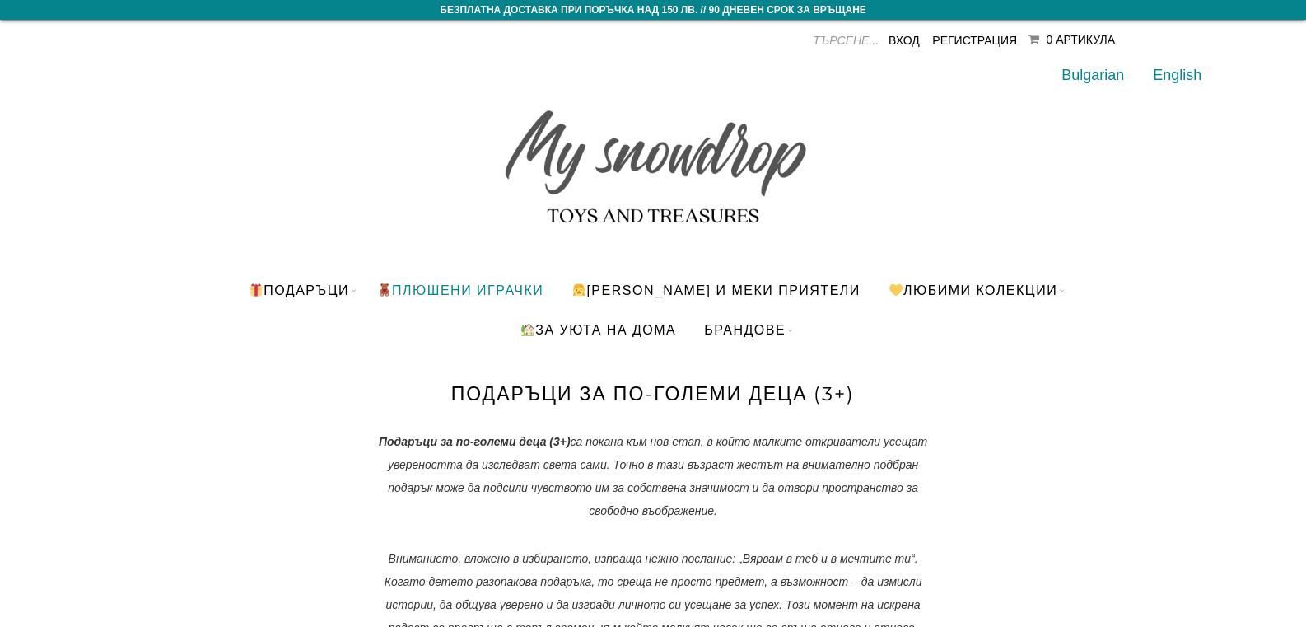
click at [481, 290] on link "ПЛЮШЕНИ ИГРАЧКИ" at bounding box center [460, 290] width 191 height 40
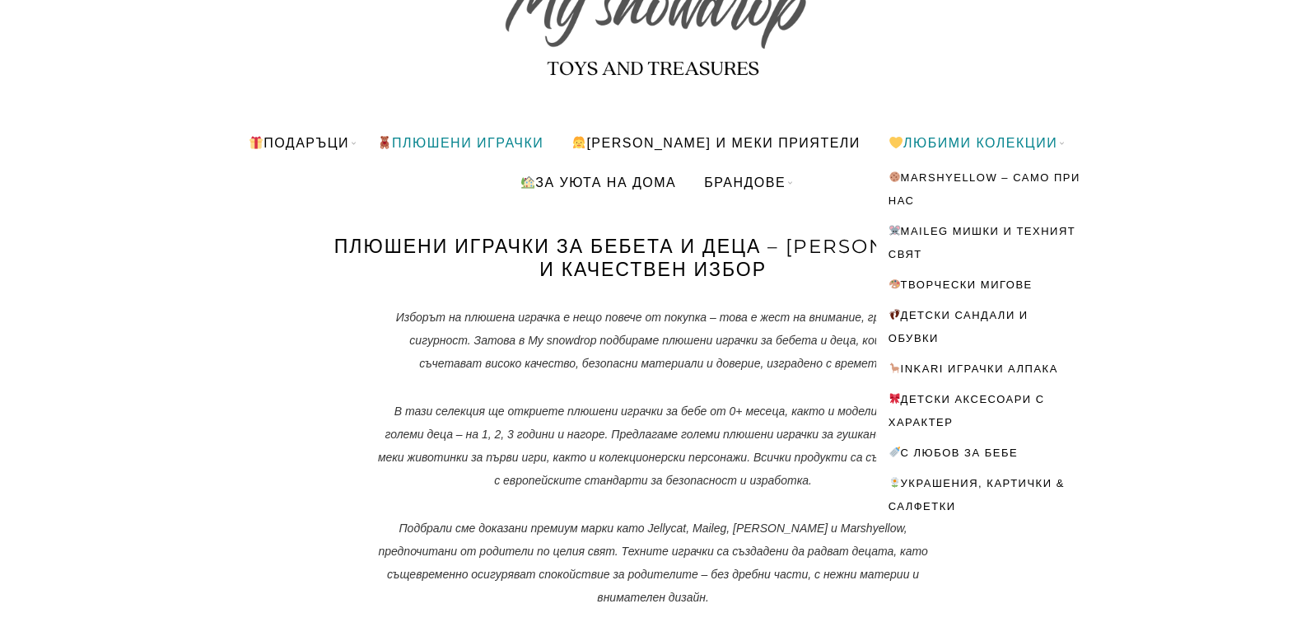
scroll to position [173, 0]
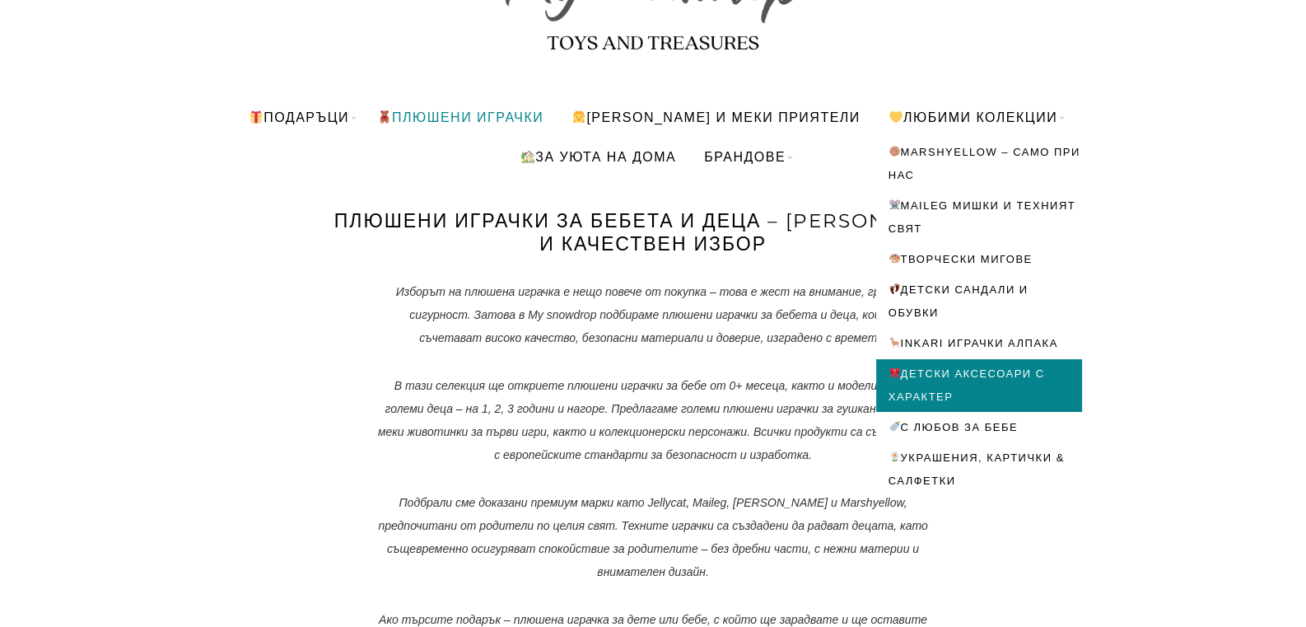
click at [960, 381] on link "Детски аксесоари с характер" at bounding box center [979, 385] width 206 height 53
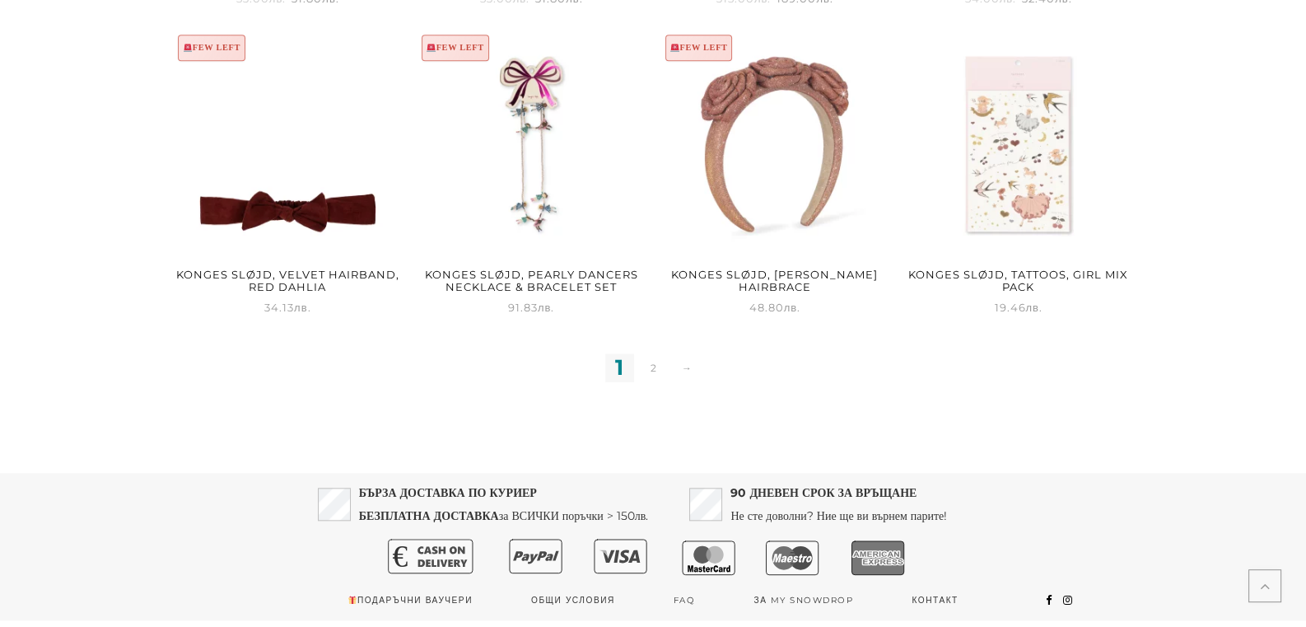
scroll to position [2117, 0]
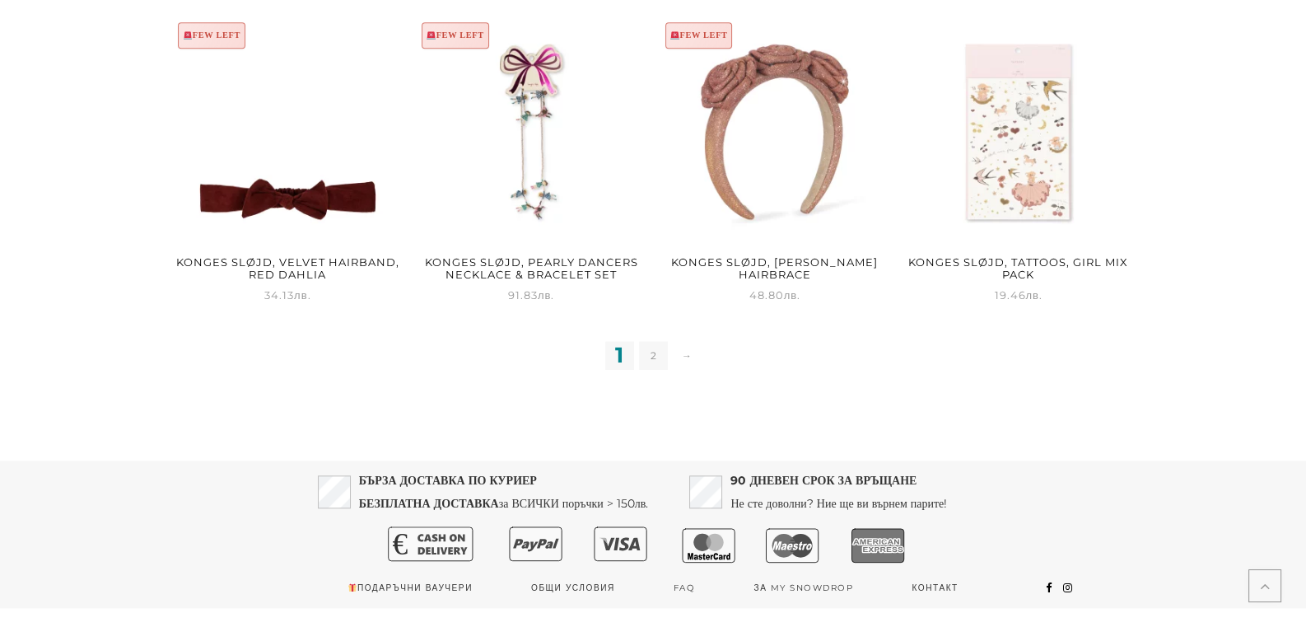
click at [660, 358] on link "2" at bounding box center [653, 355] width 29 height 29
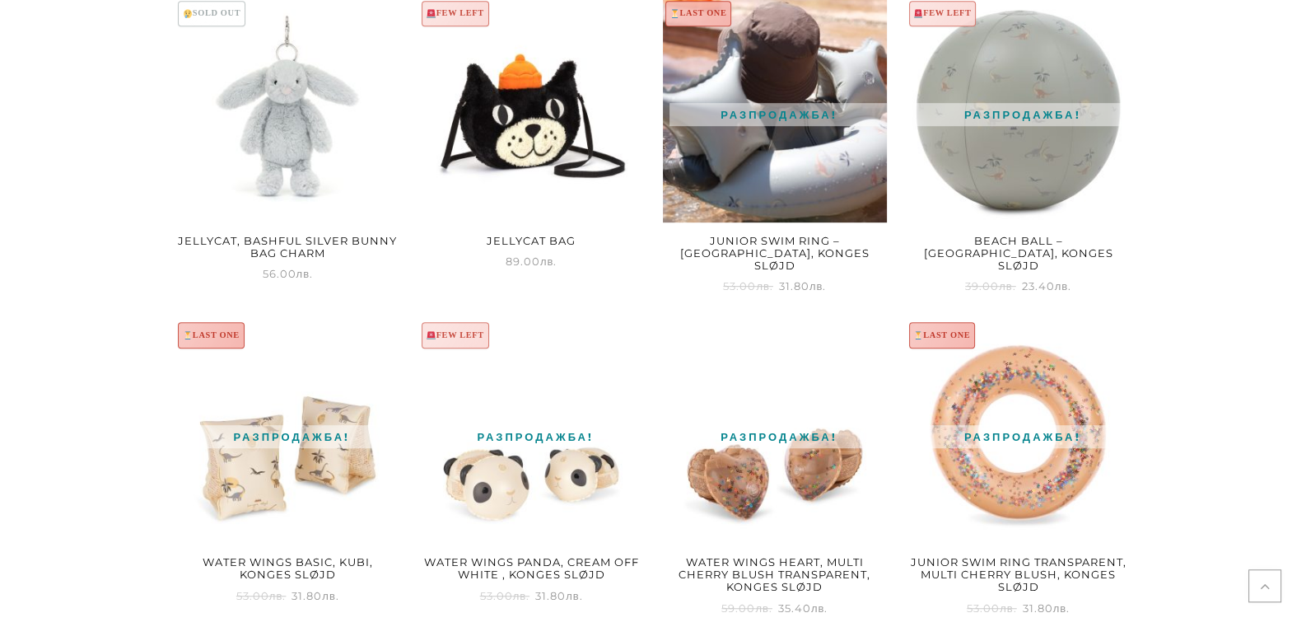
scroll to position [1297, 0]
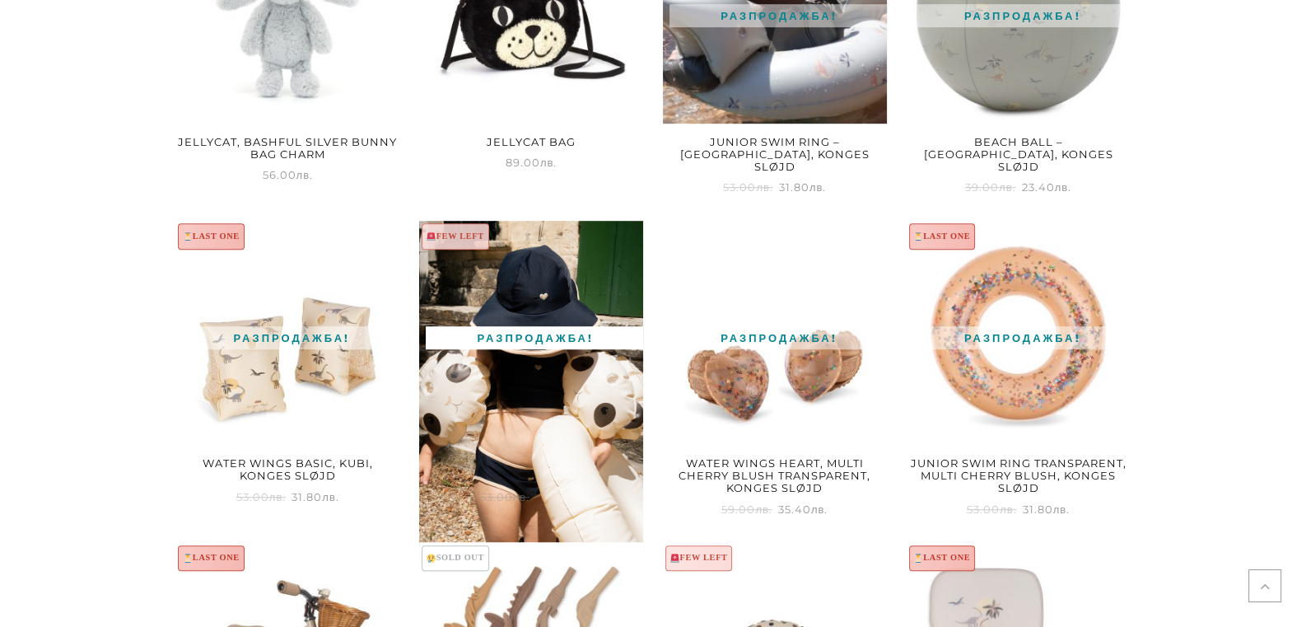
click at [536, 357] on img at bounding box center [531, 389] width 225 height 337
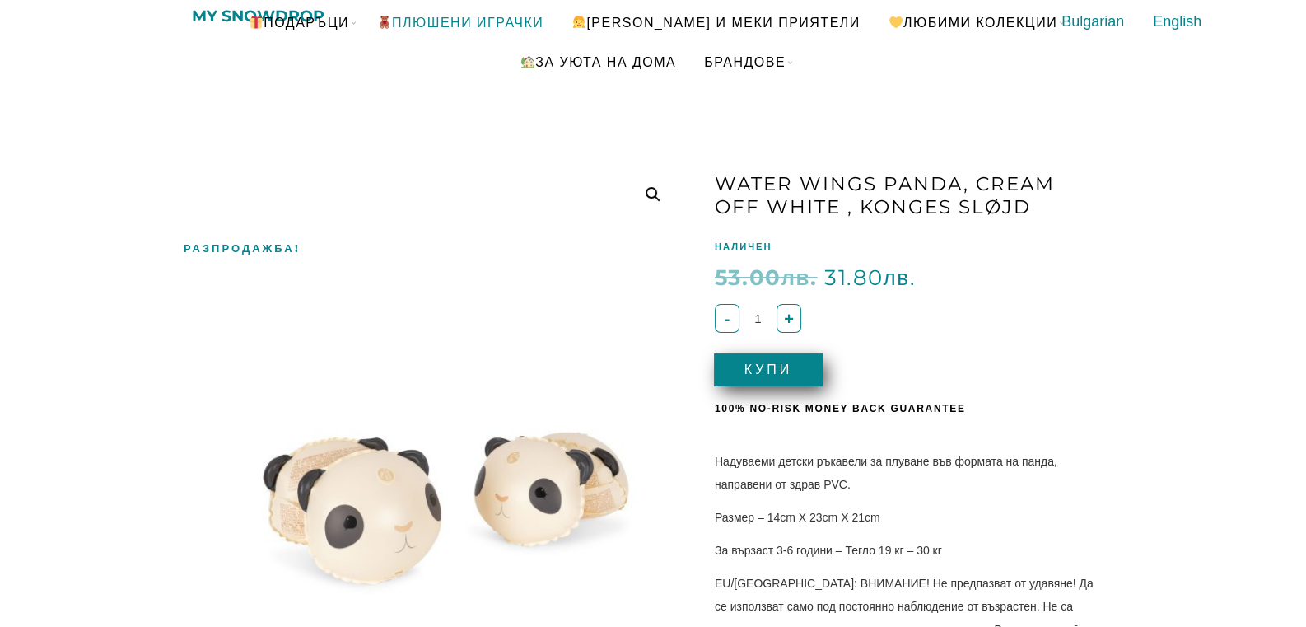
scroll to position [86, 0]
